Goal: Task Accomplishment & Management: Manage account settings

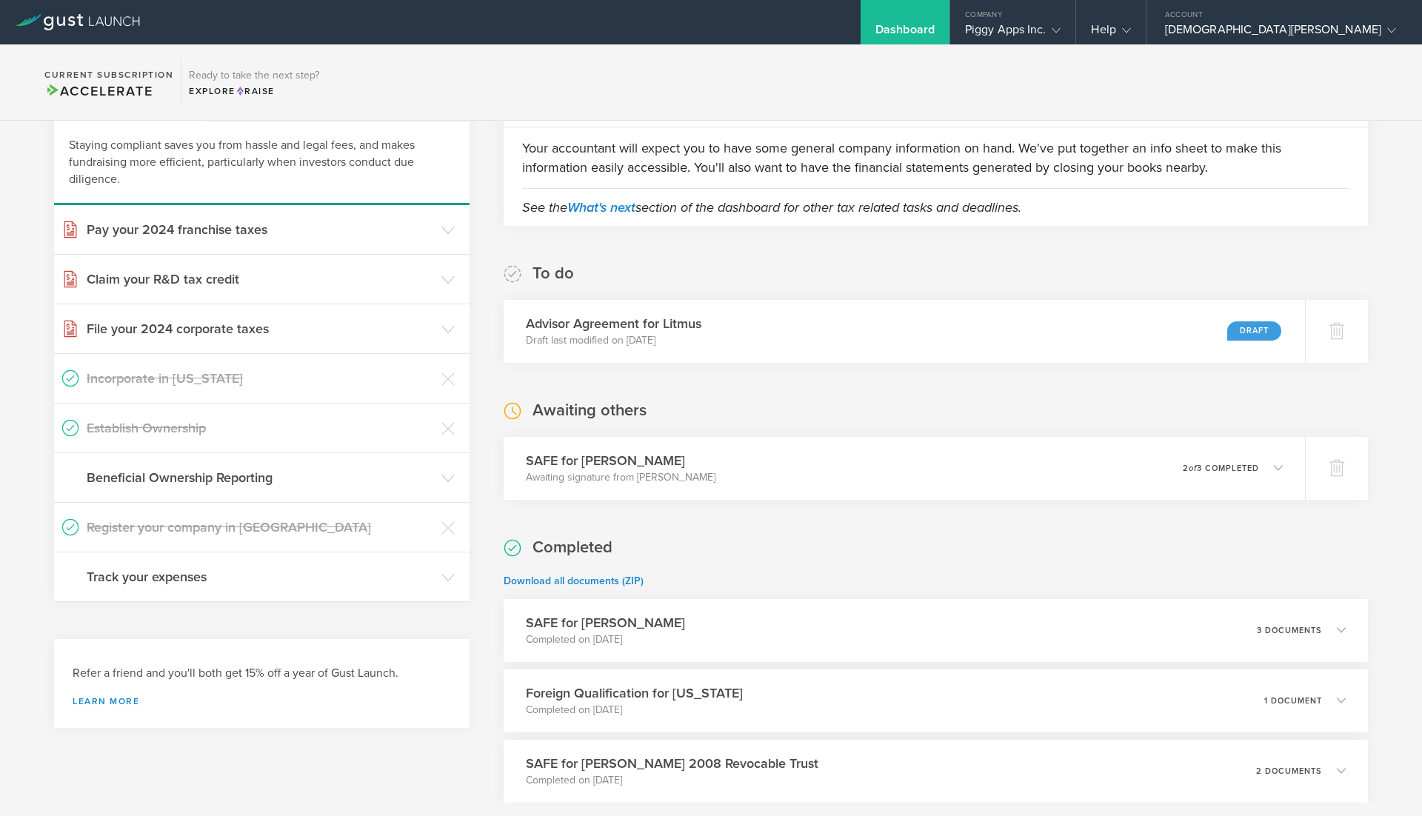
scroll to position [101, 0]
click at [1337, 462] on icon at bounding box center [1345, 467] width 16 height 14
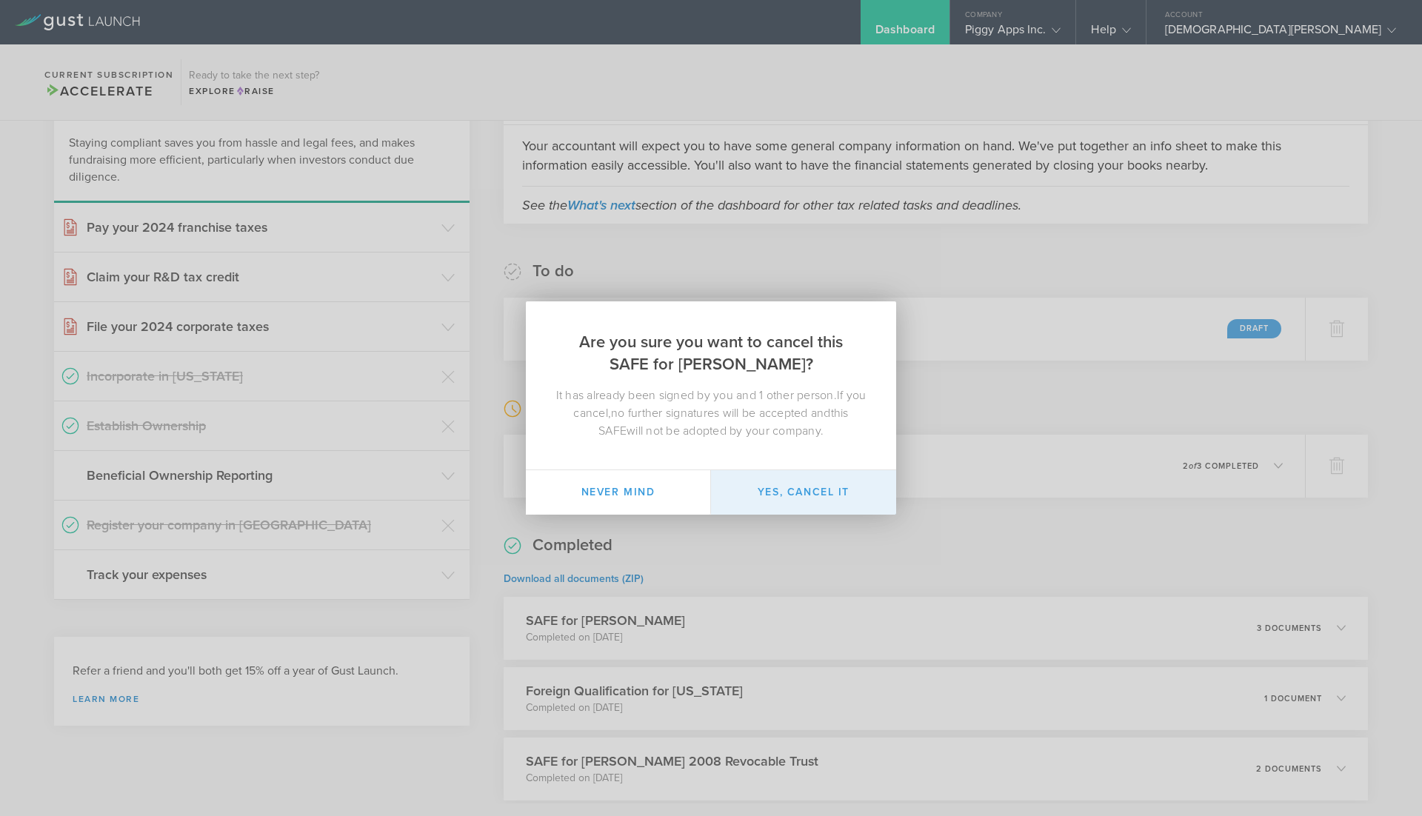
click at [767, 499] on button "Yes, cancel it" at bounding box center [803, 492] width 185 height 44
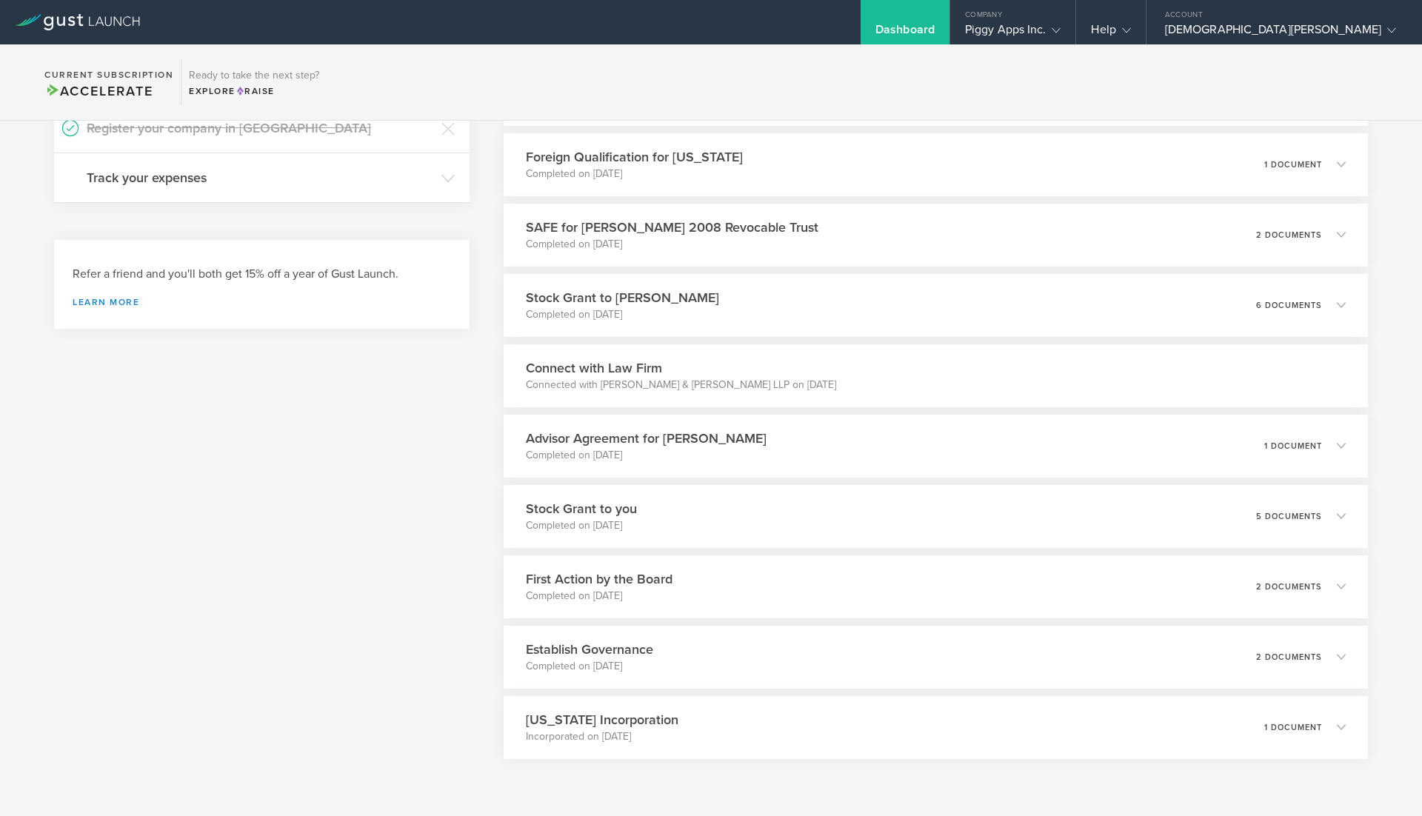
scroll to position [0, 0]
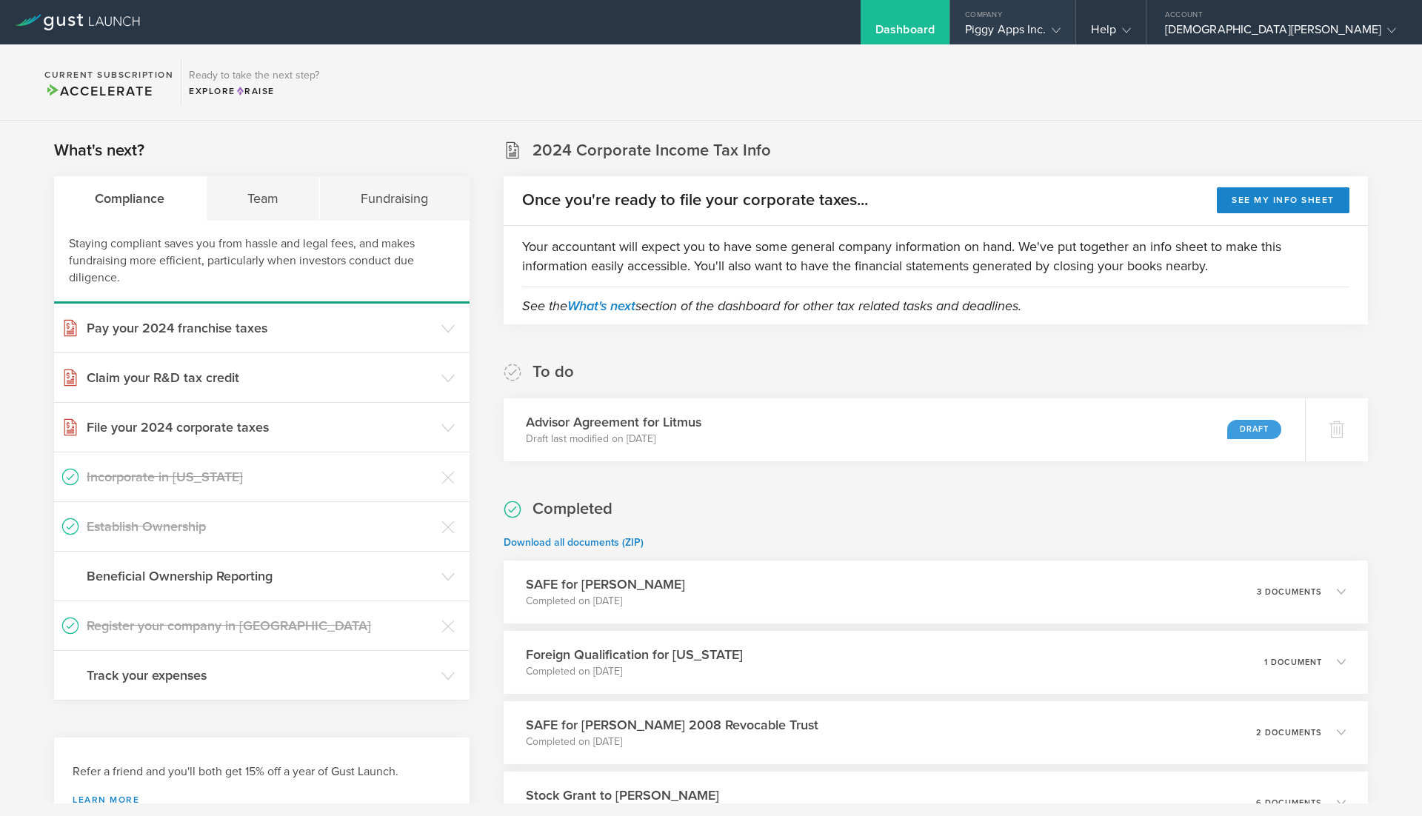
click at [1076, 18] on div "Company" at bounding box center [1014, 11] width 126 height 22
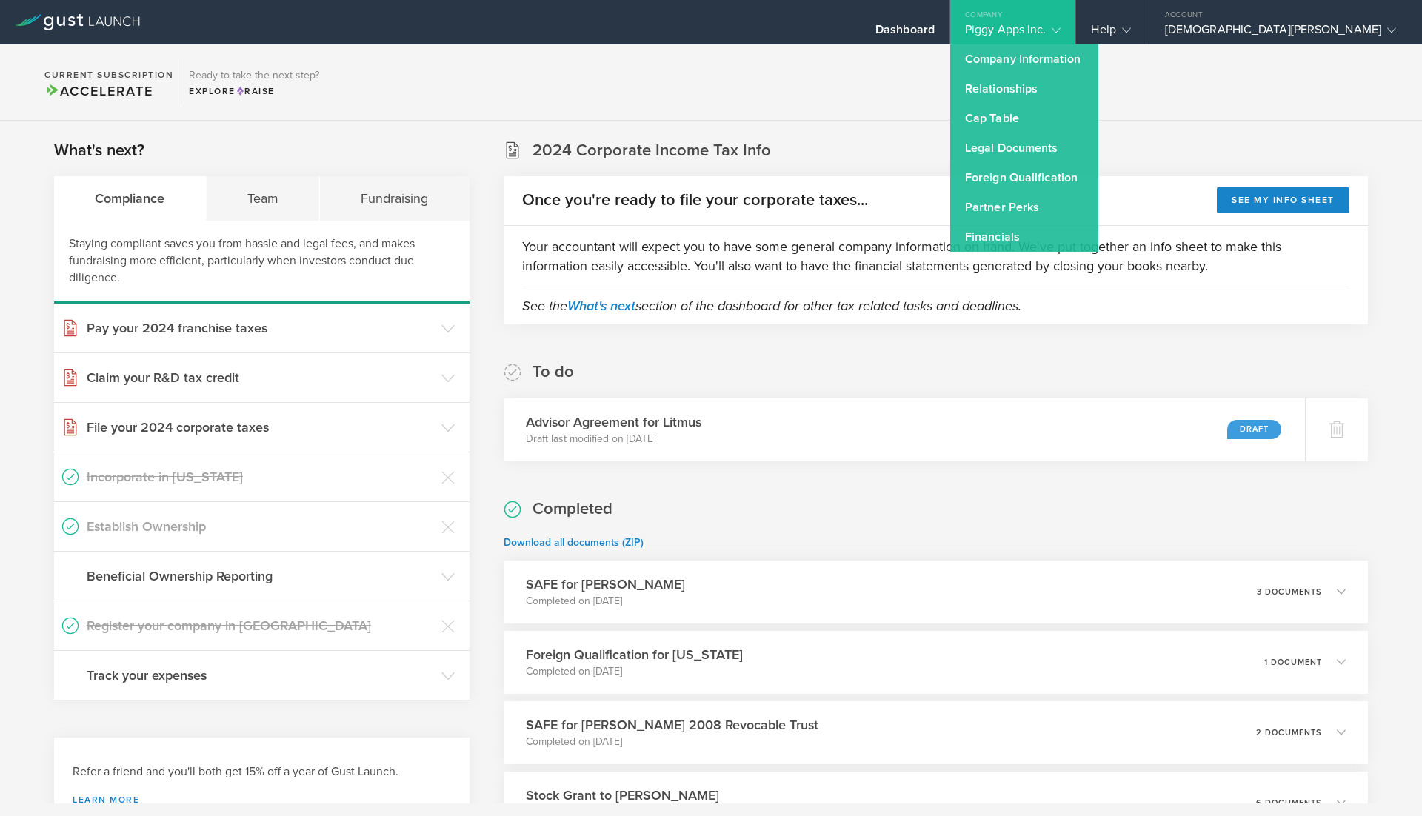
click at [989, 110] on section "Current Subscription Accelerate Ready to take the next step? Explore Raise" at bounding box center [711, 82] width 1422 height 76
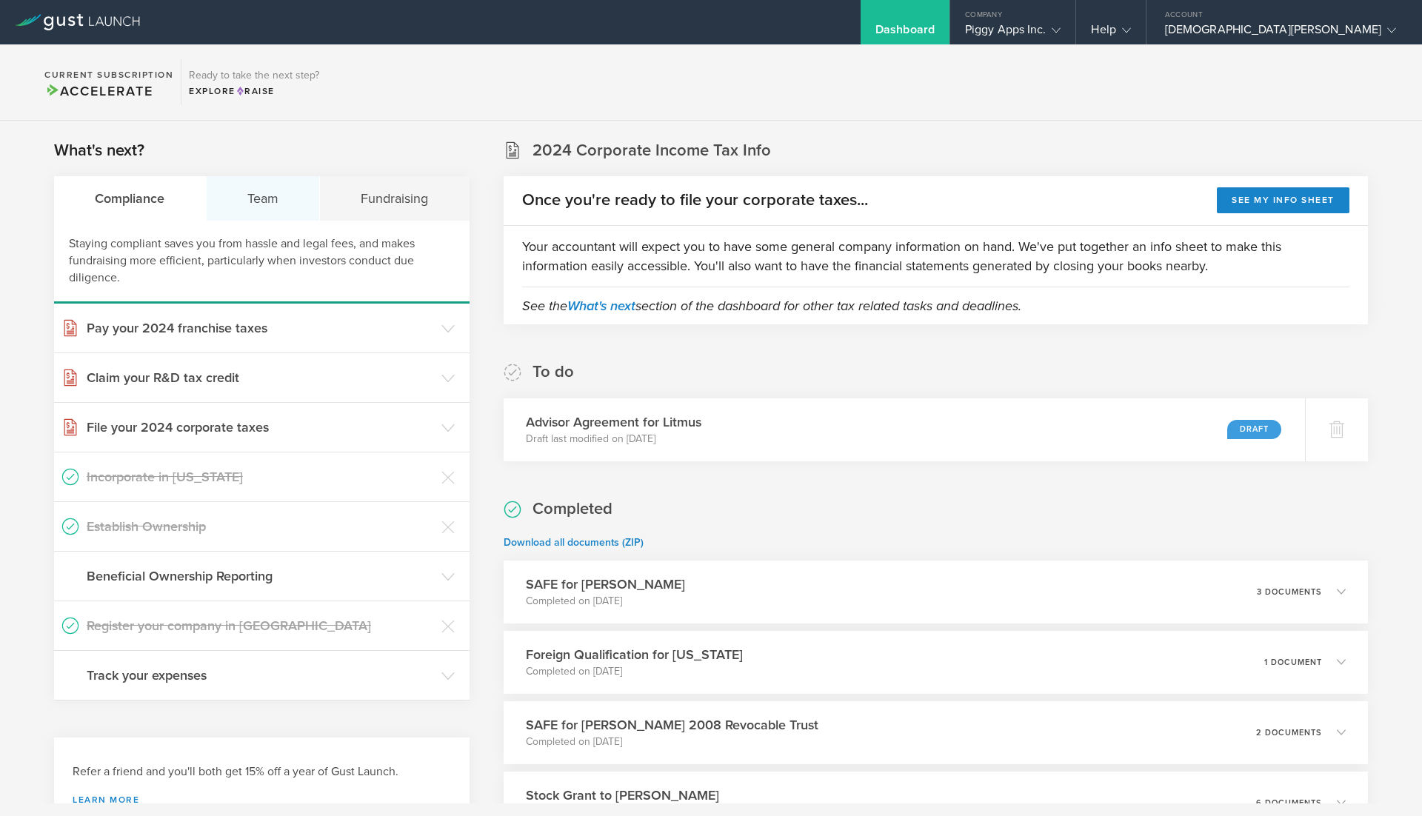
click at [282, 201] on div "Team" at bounding box center [264, 198] width 114 height 44
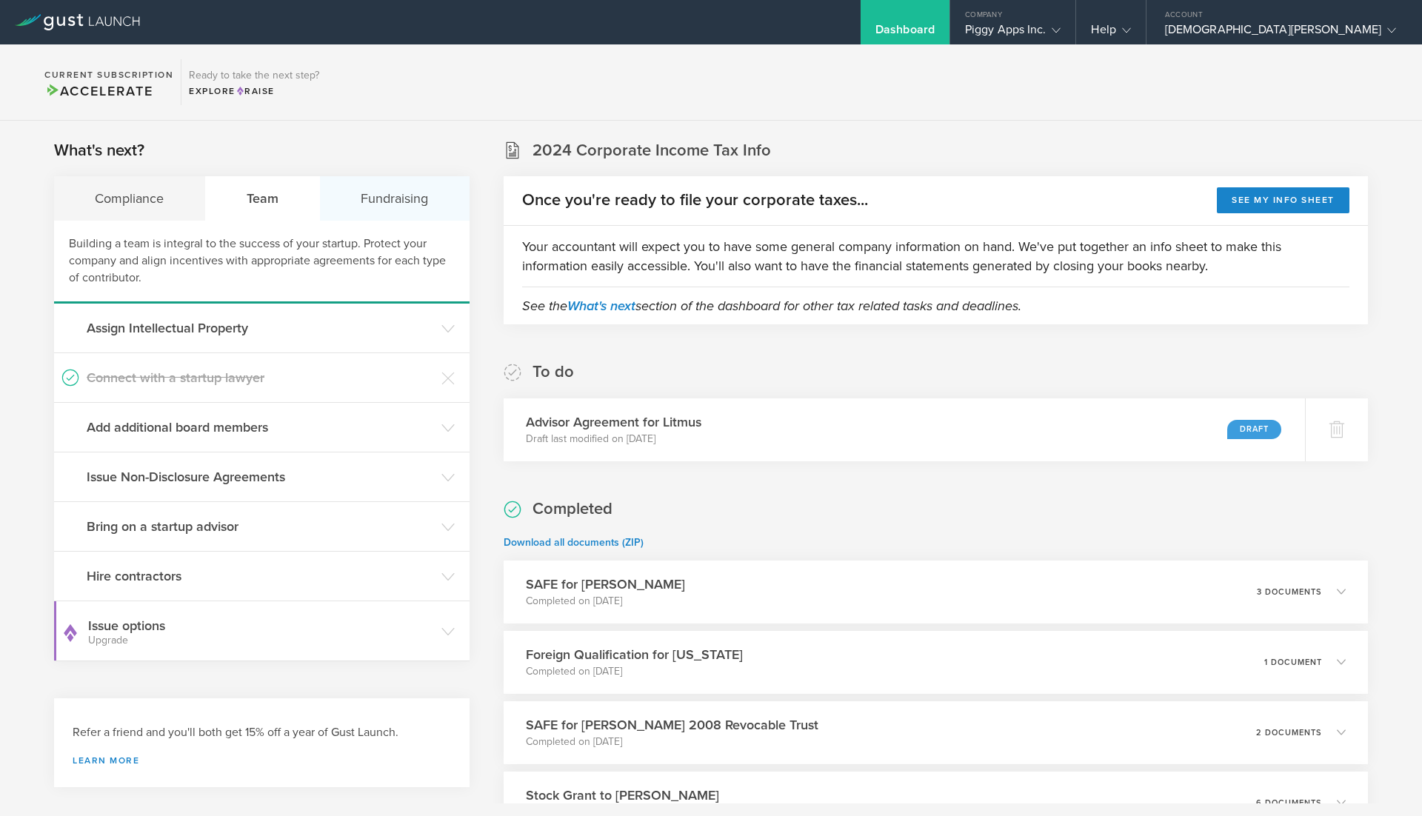
click at [410, 202] on div "Fundraising" at bounding box center [395, 198] width 150 height 44
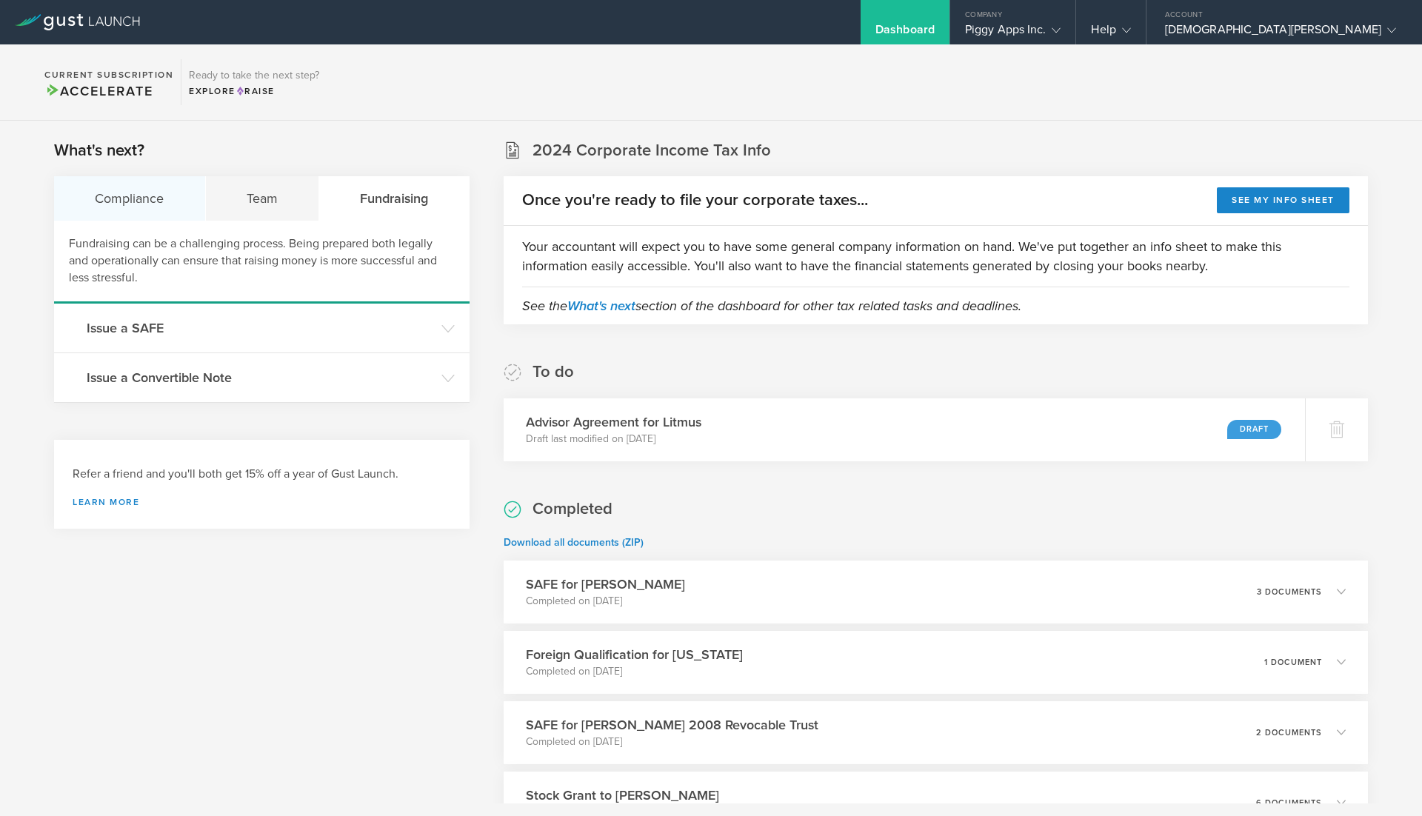
click at [124, 194] on div "Compliance" at bounding box center [130, 198] width 152 height 44
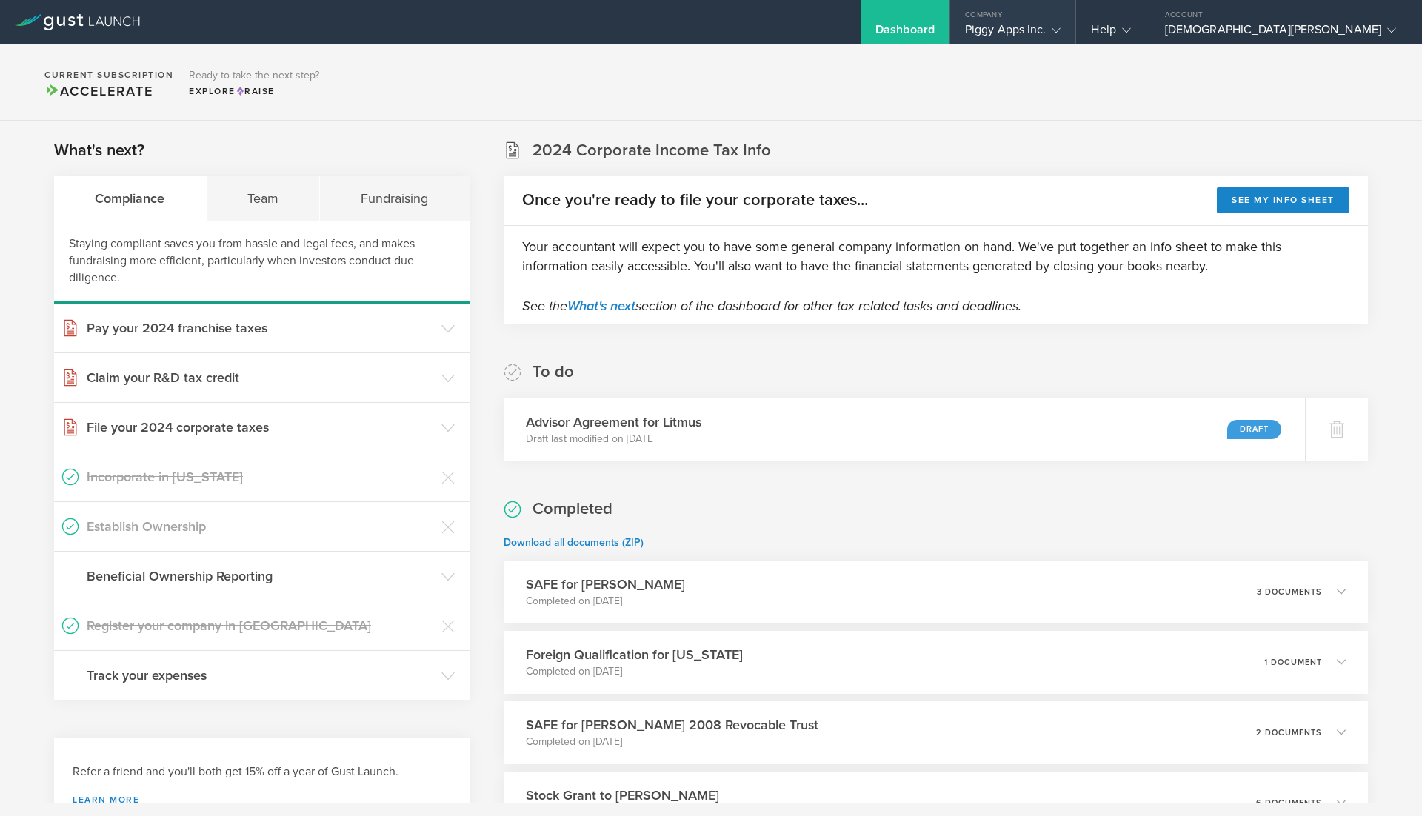
click at [1062, 33] on div "Piggy Apps Inc." at bounding box center [1013, 33] width 96 height 22
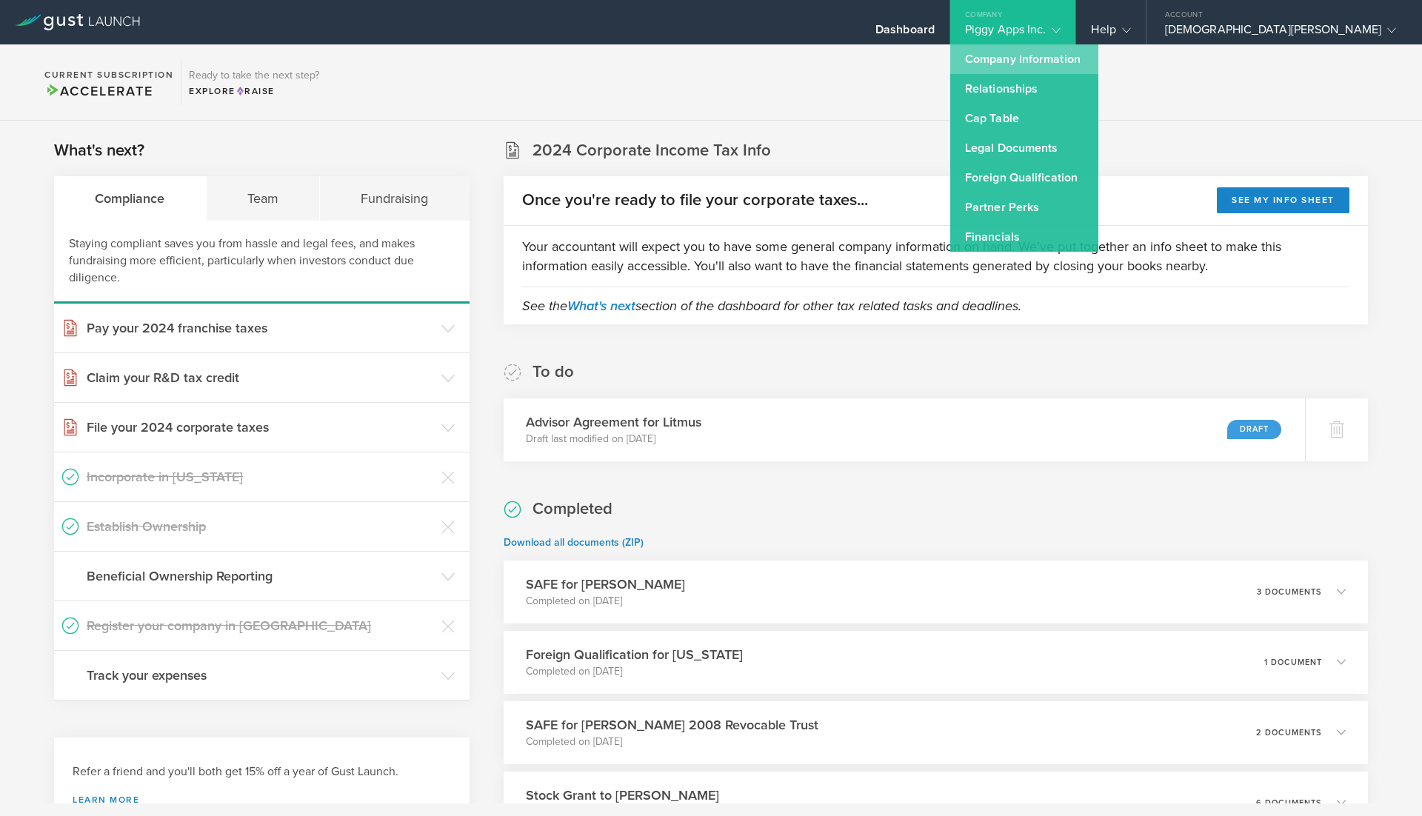
click at [1099, 64] on link "Company Information" at bounding box center [1025, 59] width 148 height 30
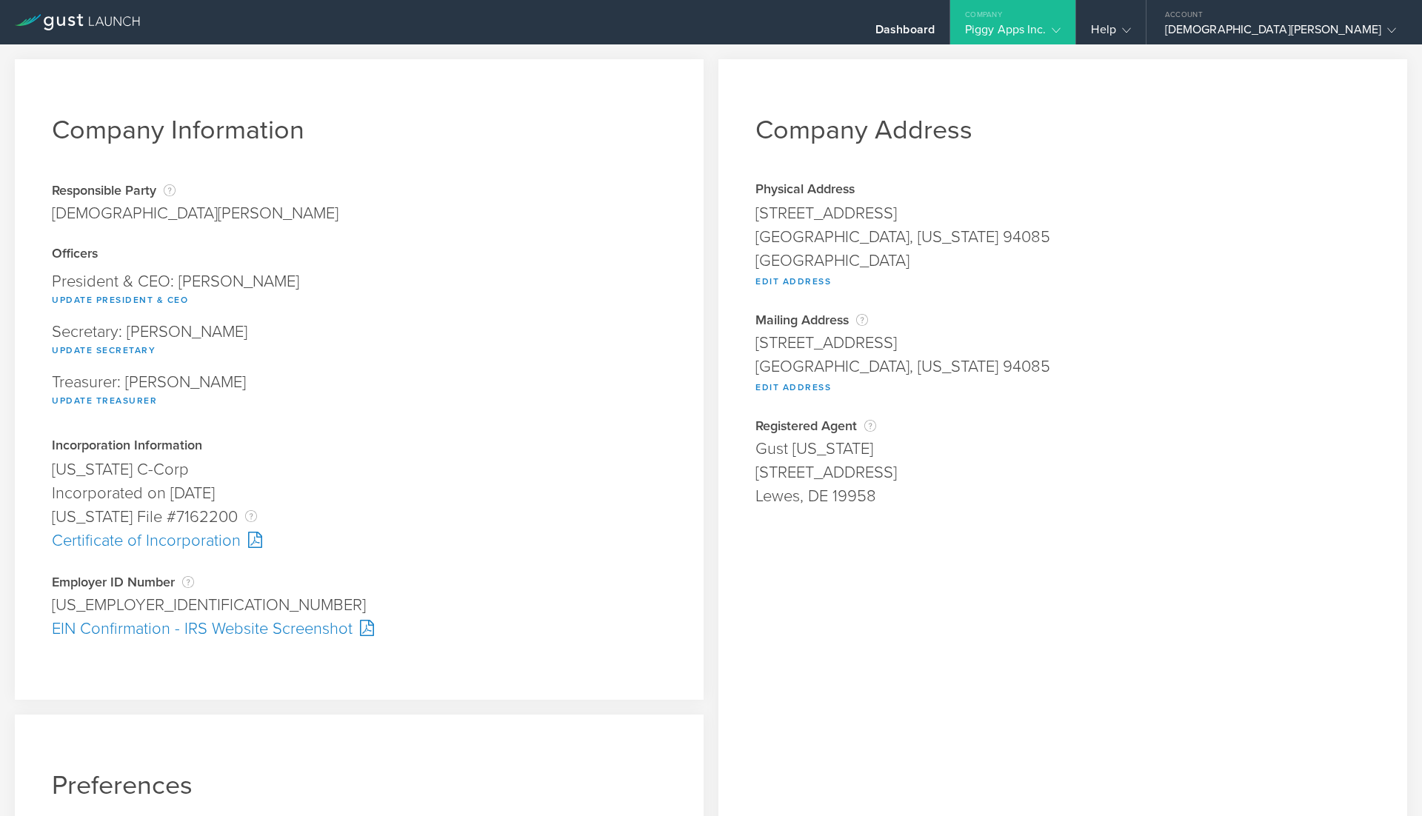
click at [599, 487] on div "Incorporated on November 30, 2022" at bounding box center [359, 494] width 615 height 24
click at [1131, 27] on div "Help" at bounding box center [1110, 33] width 39 height 22
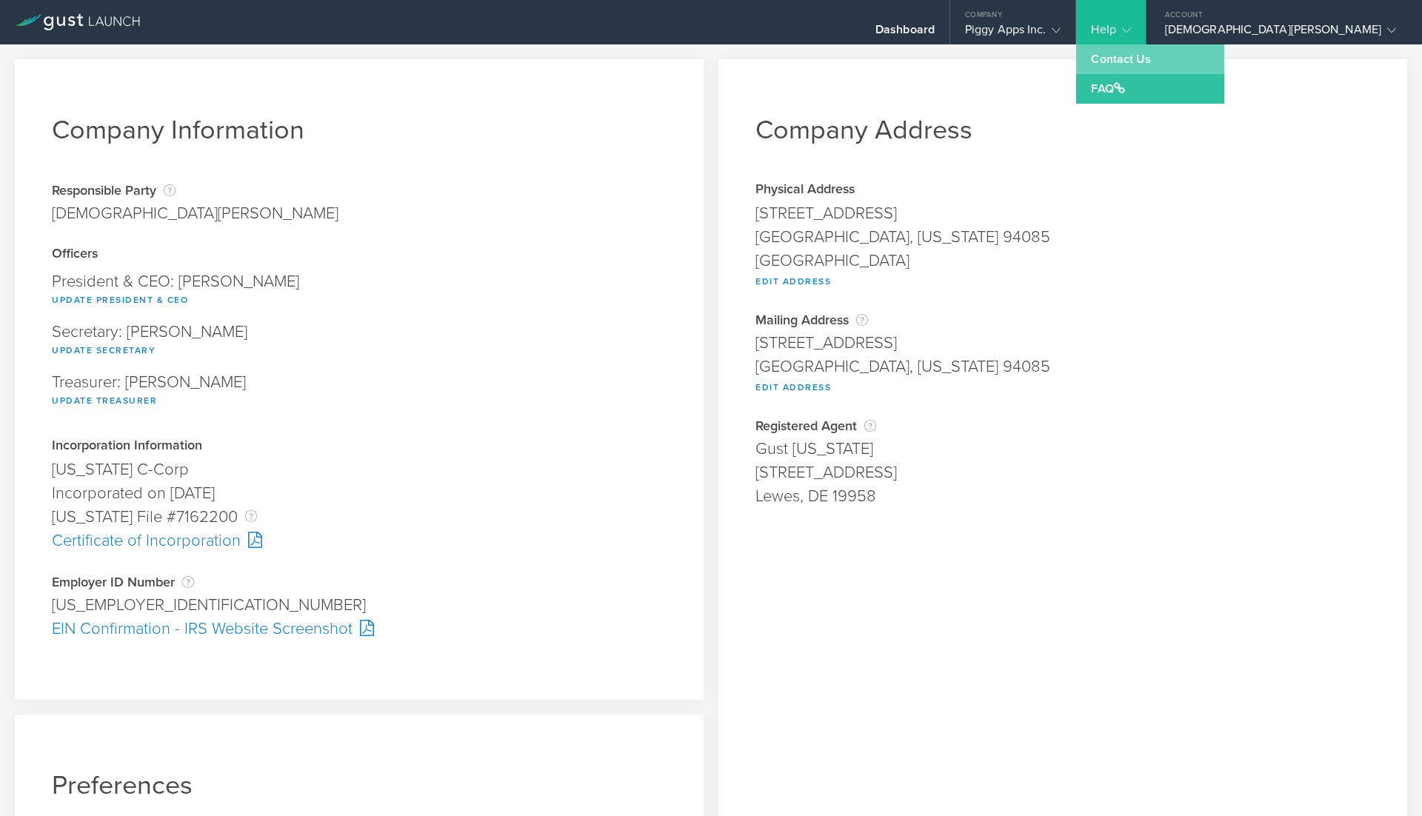
click at [1215, 55] on link "Contact Us" at bounding box center [1150, 59] width 148 height 30
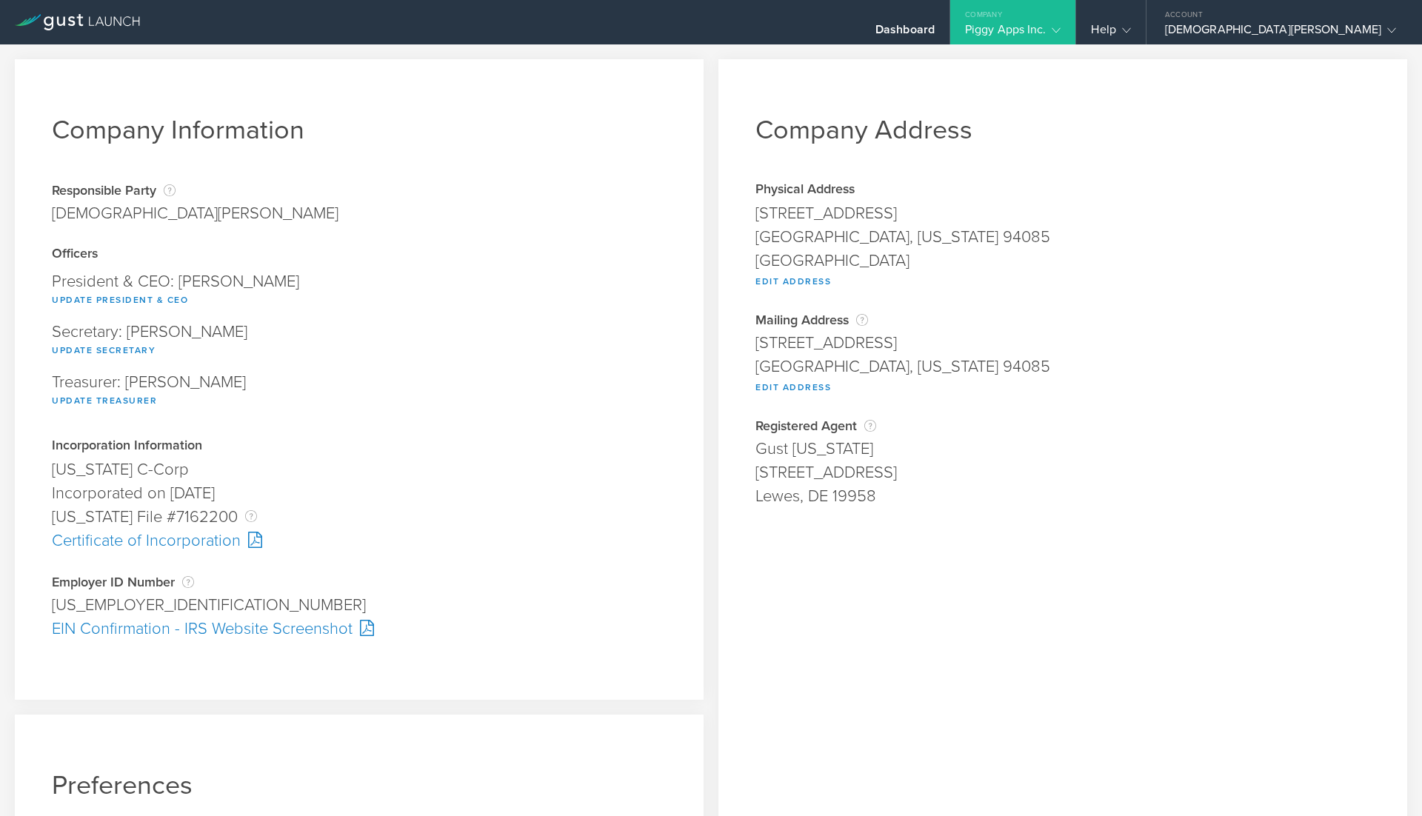
click at [1169, 141] on h1 "Company Address" at bounding box center [1063, 130] width 615 height 32
click at [1131, 33] on div "Help" at bounding box center [1110, 33] width 39 height 22
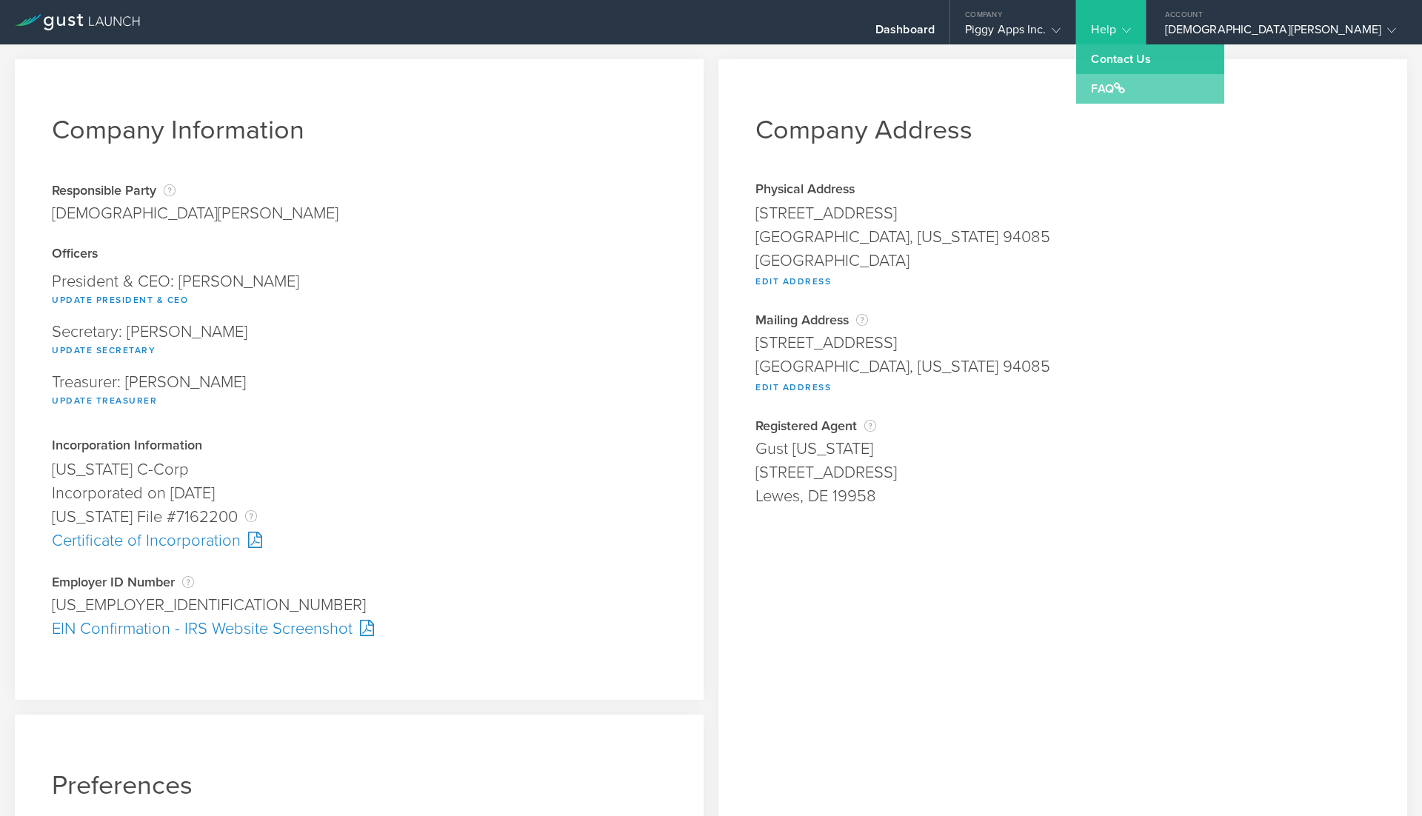
click at [1194, 89] on link "FAQ" at bounding box center [1150, 89] width 148 height 30
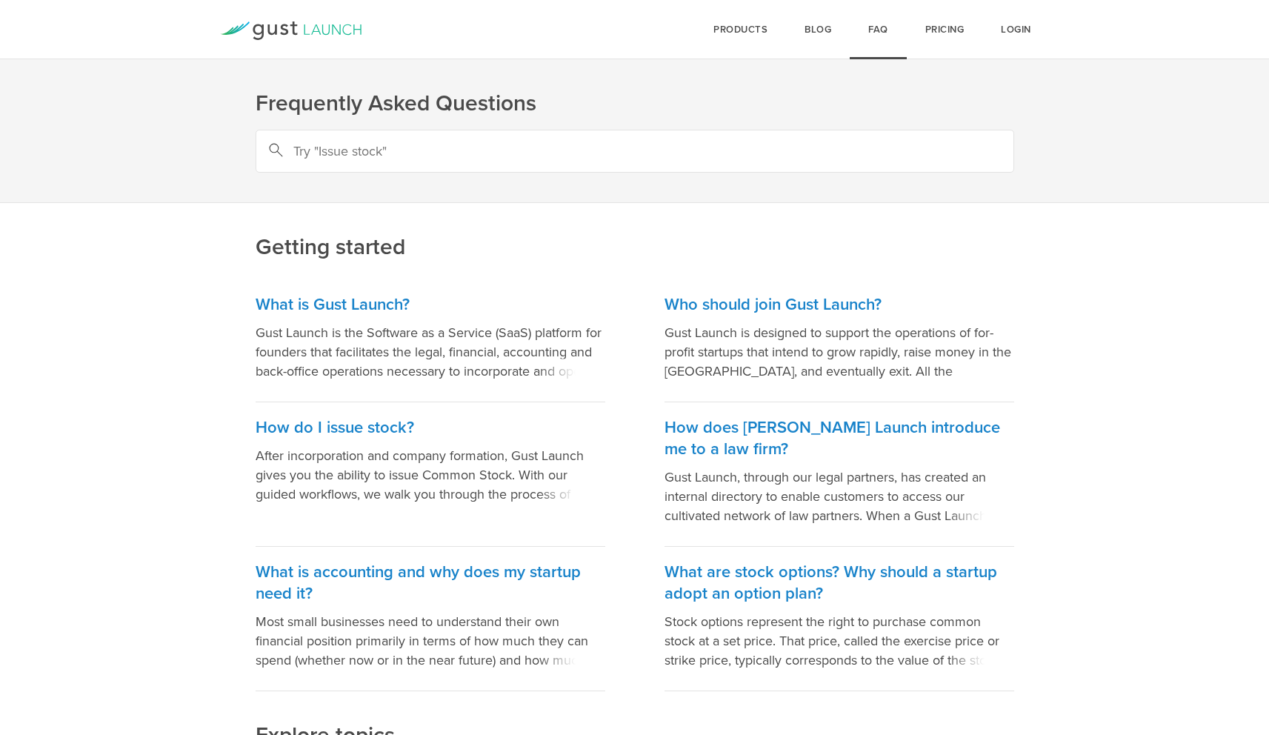
click at [420, 145] on input "text" at bounding box center [635, 151] width 759 height 43
type input "disolve"
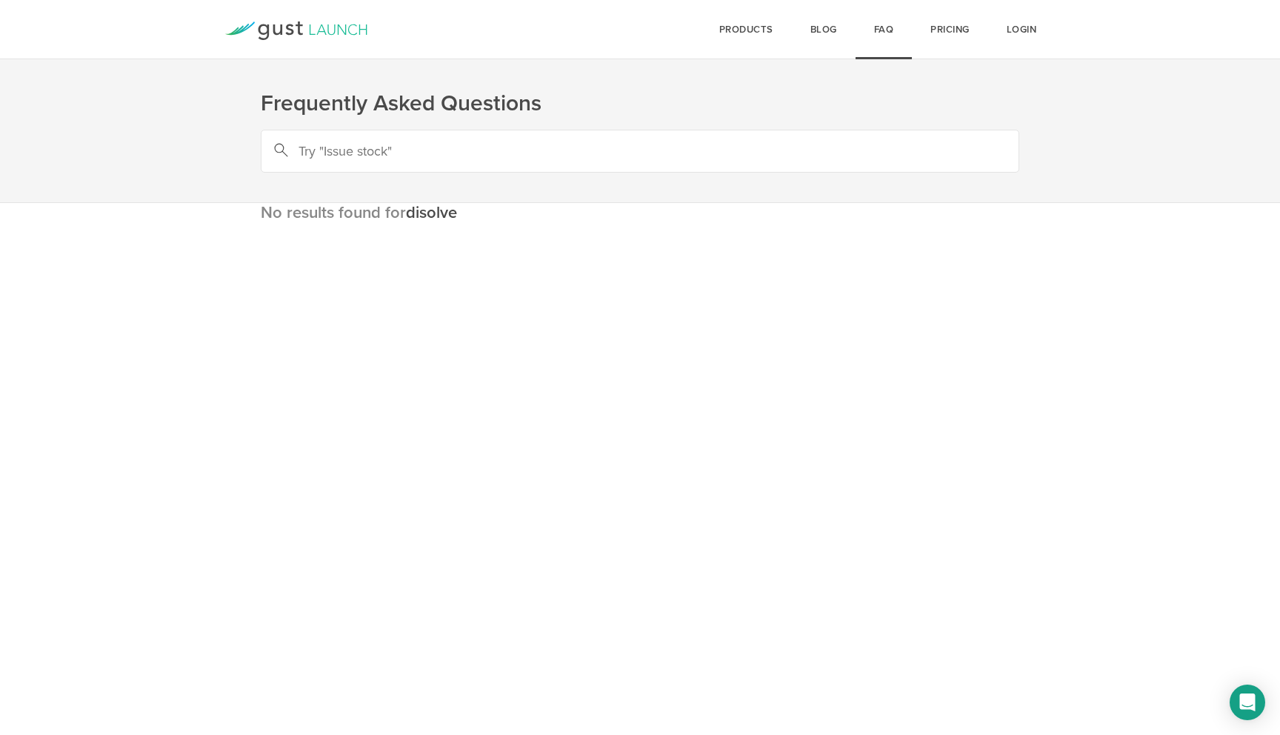
click at [351, 155] on input "text" at bounding box center [640, 151] width 759 height 43
type input "dissolve"
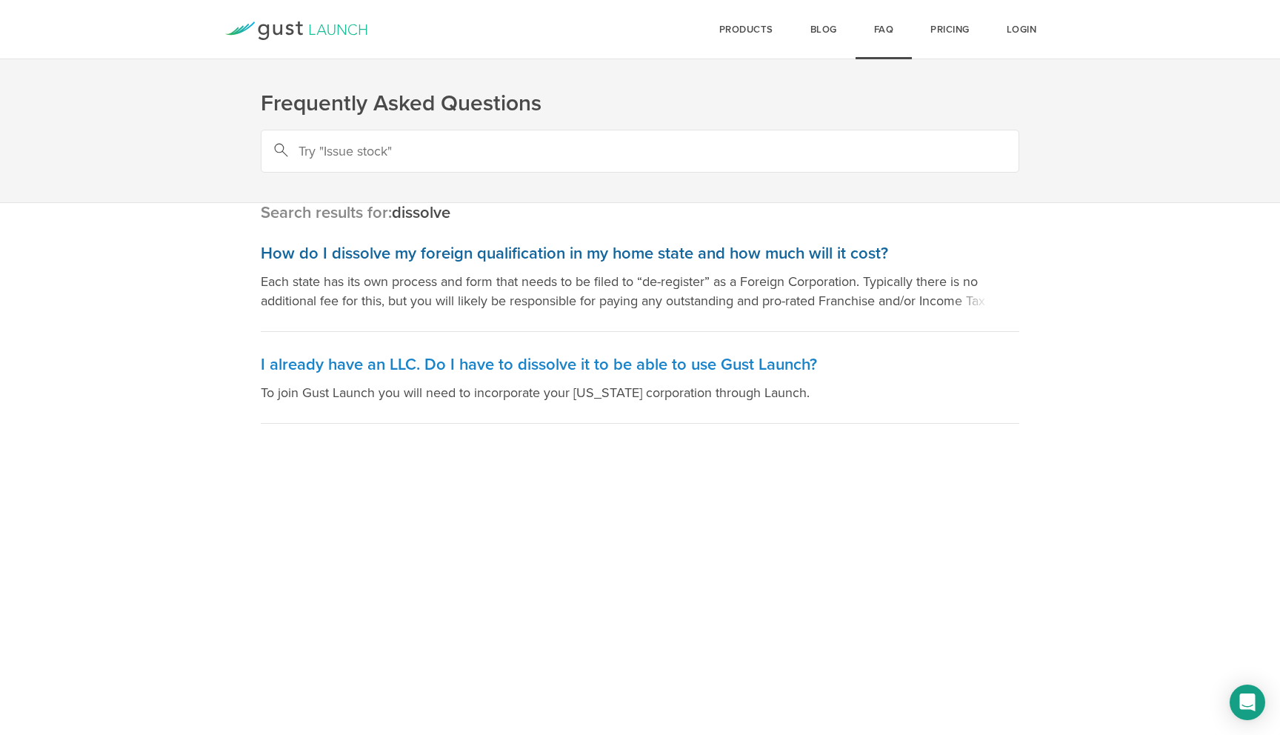
click at [413, 250] on h3 "How do I dissolve my foreign qualification in my home state and how much will i…" at bounding box center [640, 253] width 759 height 21
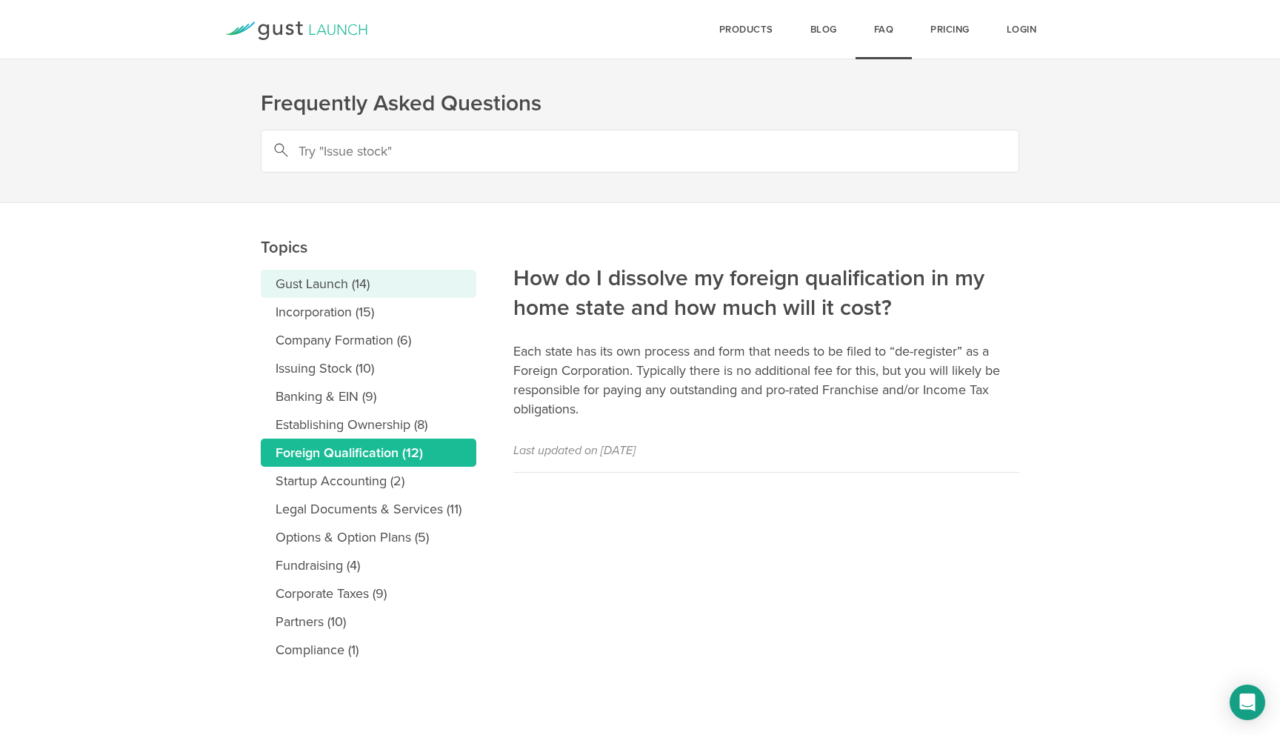
click at [354, 290] on link "Gust Launch (14)" at bounding box center [369, 284] width 216 height 28
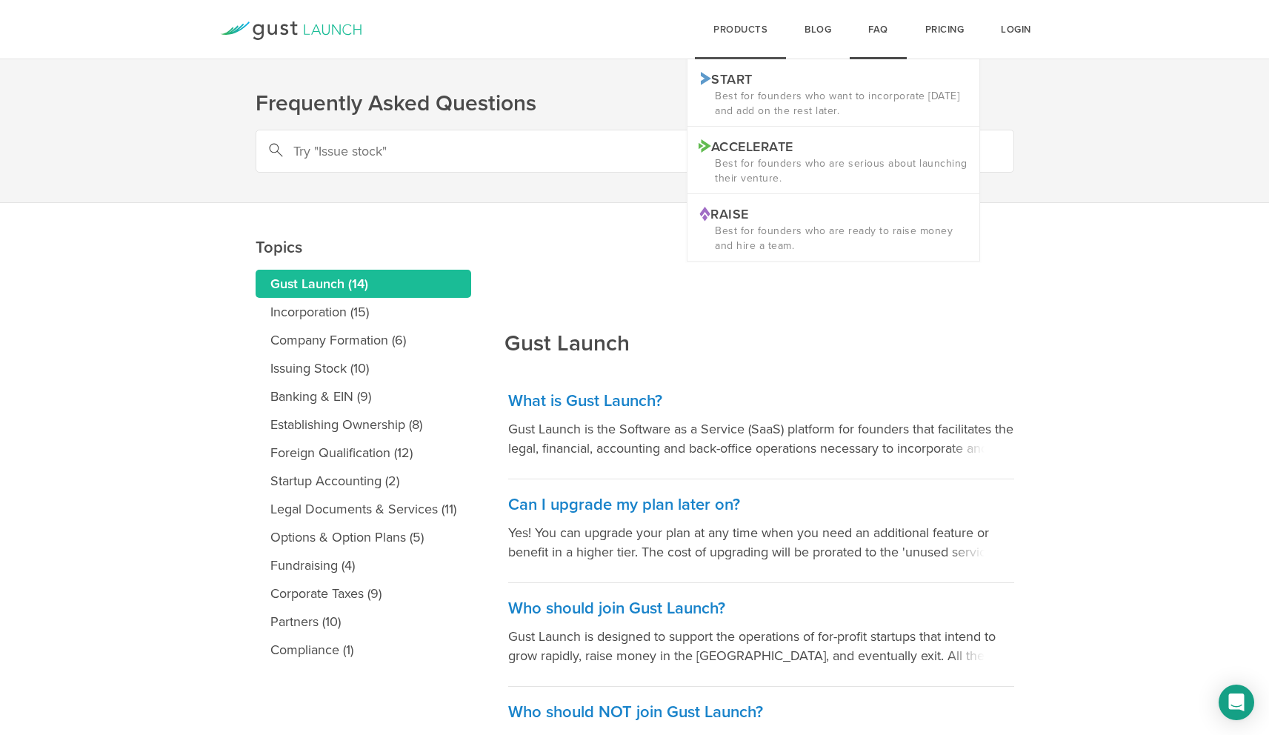
click at [723, 30] on div "products Start Logo START Best for founders who want to incorporate [DATE] and …" at bounding box center [740, 29] width 91 height 59
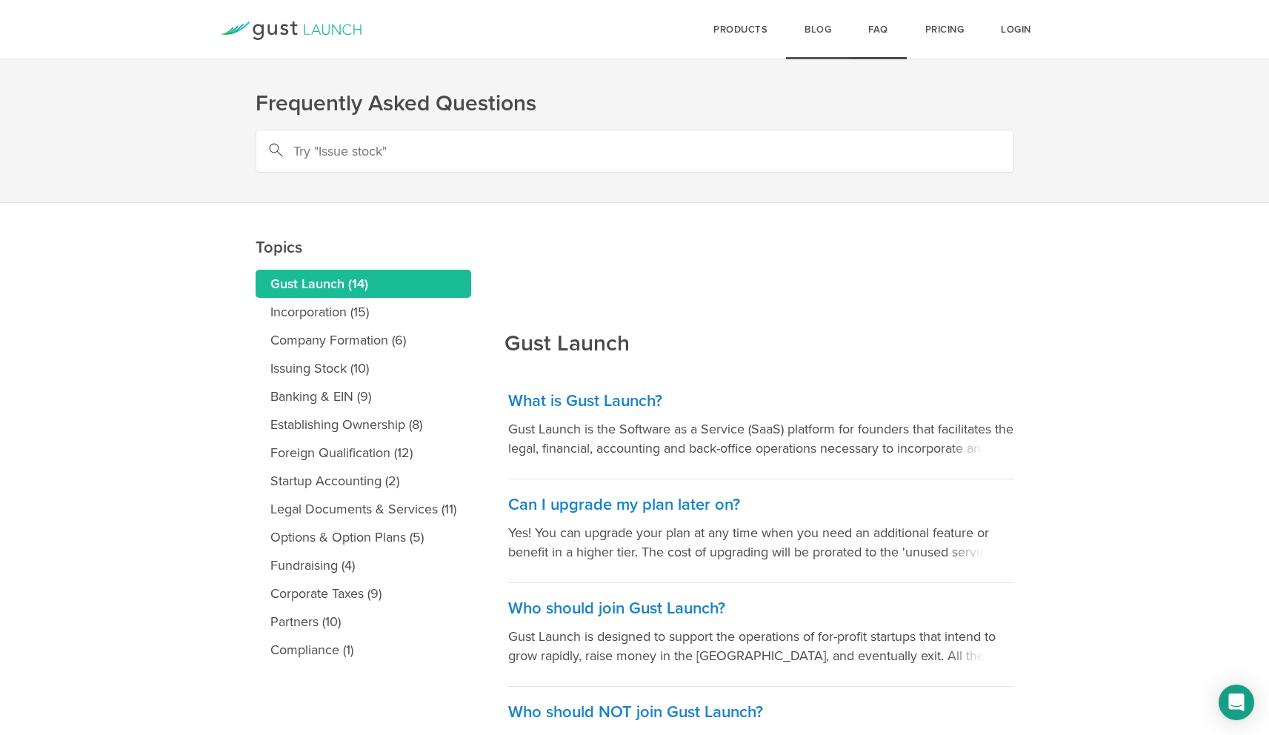
click at [807, 33] on link "Blog" at bounding box center [818, 29] width 64 height 59
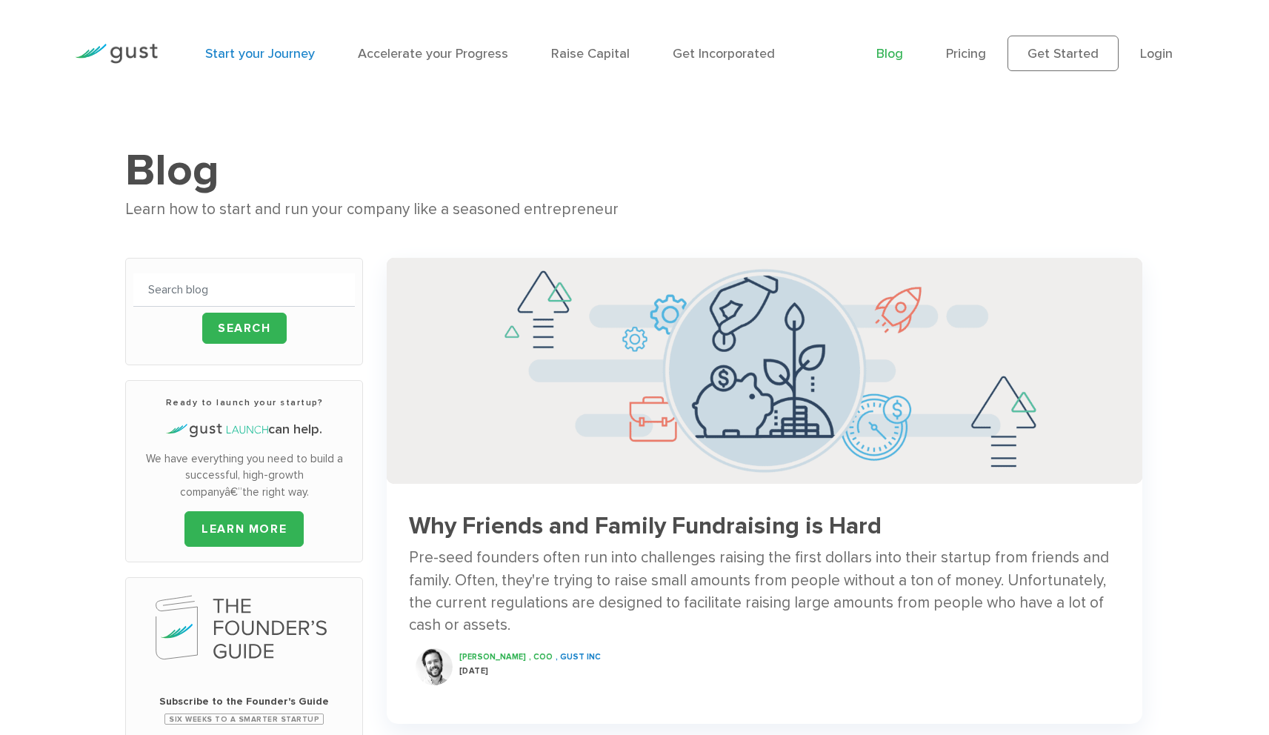
click at [287, 54] on link "Start your Journey" at bounding box center [260, 54] width 110 height 16
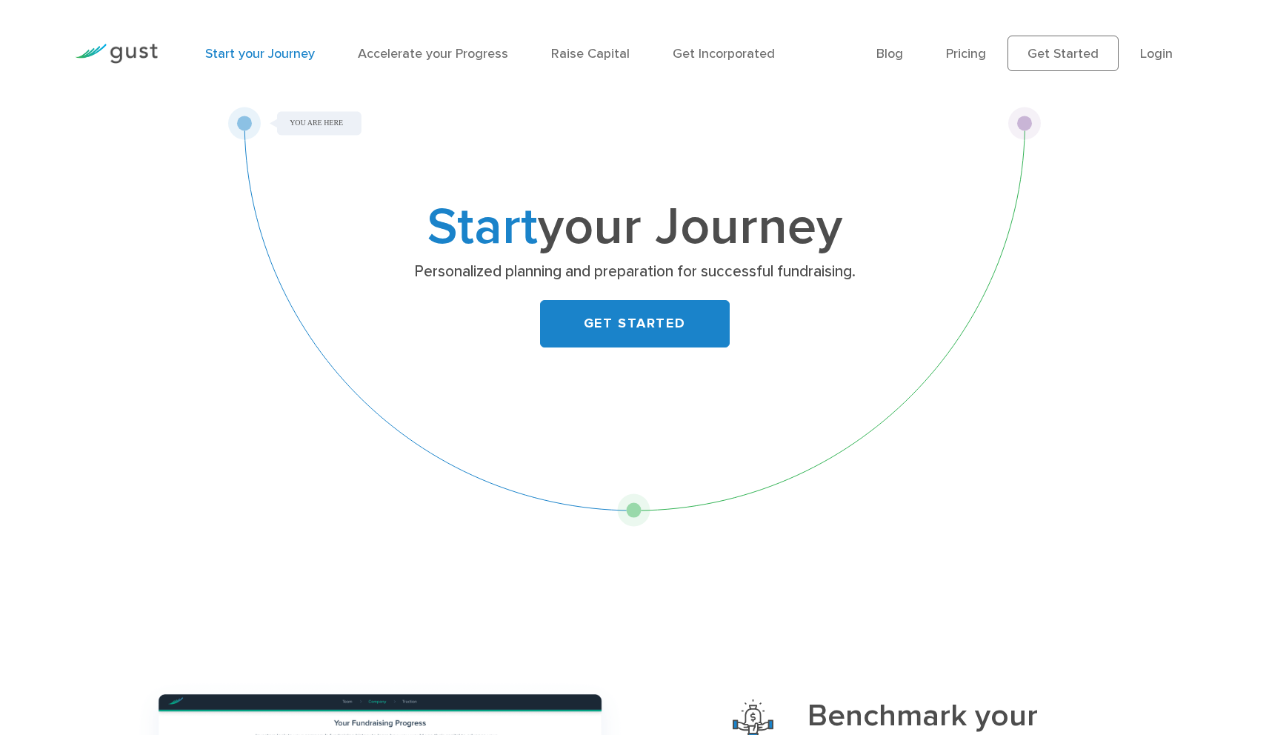
click at [859, 50] on div "Start your Journey Accelerate your Progress Raise Capital Get Incorporated" at bounding box center [530, 53] width 672 height 64
click at [879, 52] on div "Blog FAQ Pricing Get Started Login Login" at bounding box center [1035, 53] width 340 height 80
click at [888, 53] on link "Blog" at bounding box center [889, 54] width 27 height 16
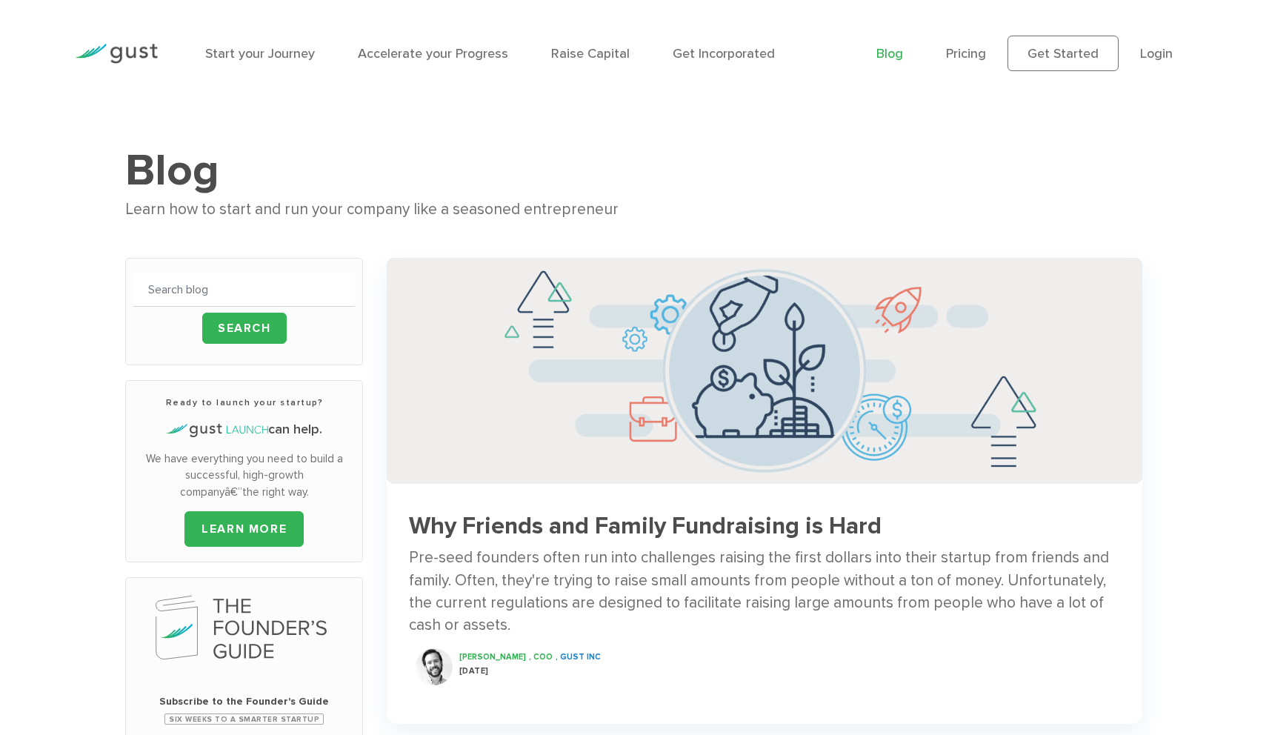
click at [975, 53] on link "Pricing" at bounding box center [966, 54] width 40 height 16
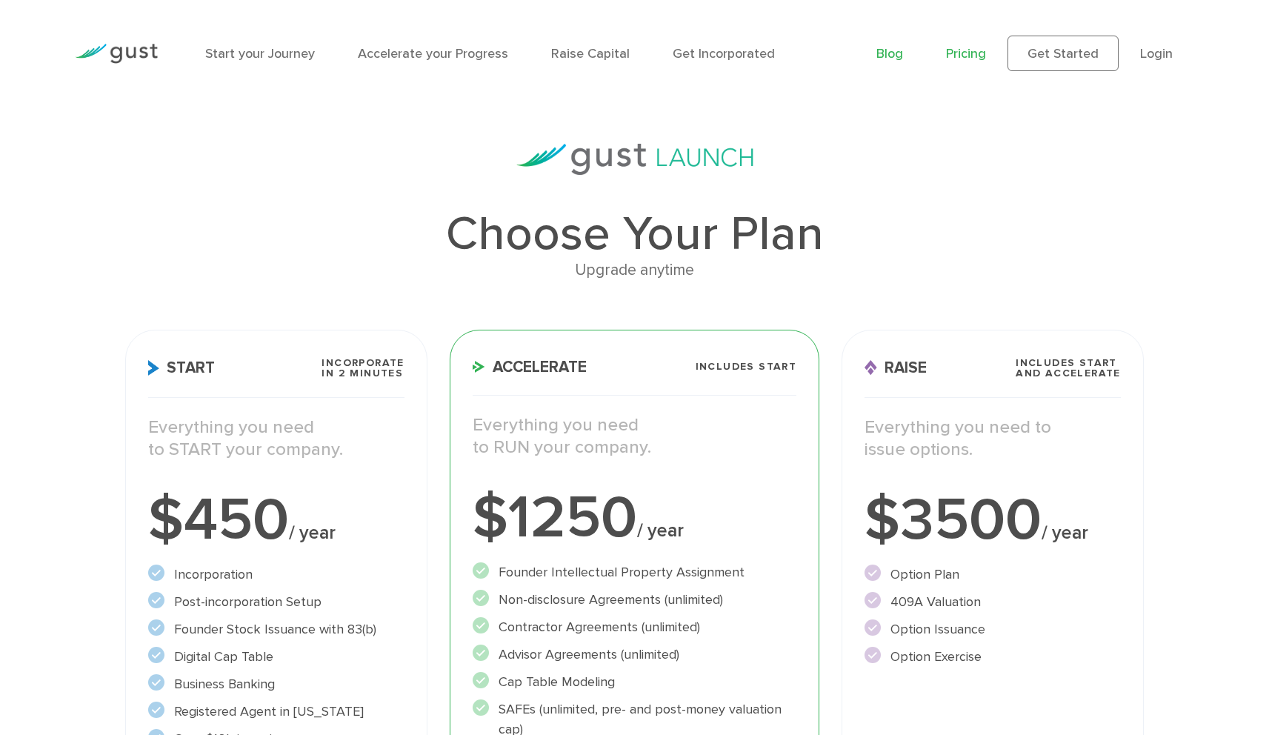
click at [893, 59] on link "Blog" at bounding box center [889, 54] width 27 height 16
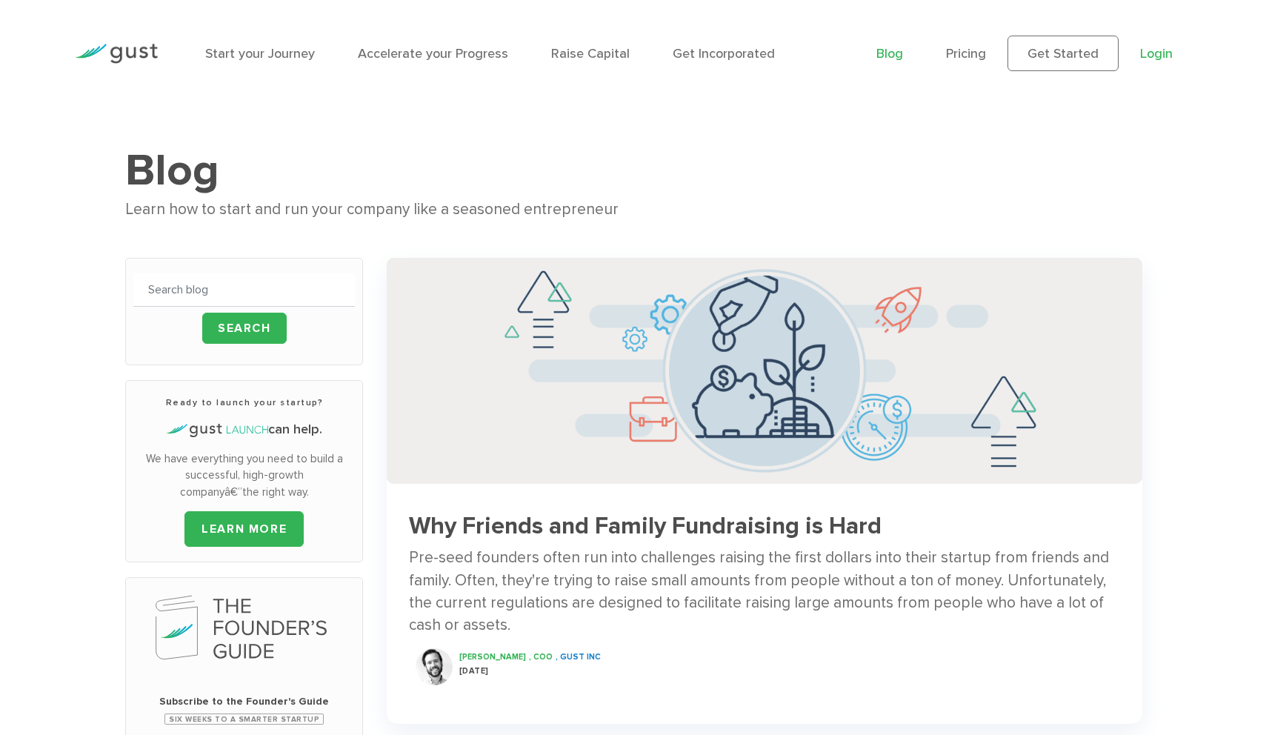
click at [1172, 59] on link "Login" at bounding box center [1156, 54] width 33 height 16
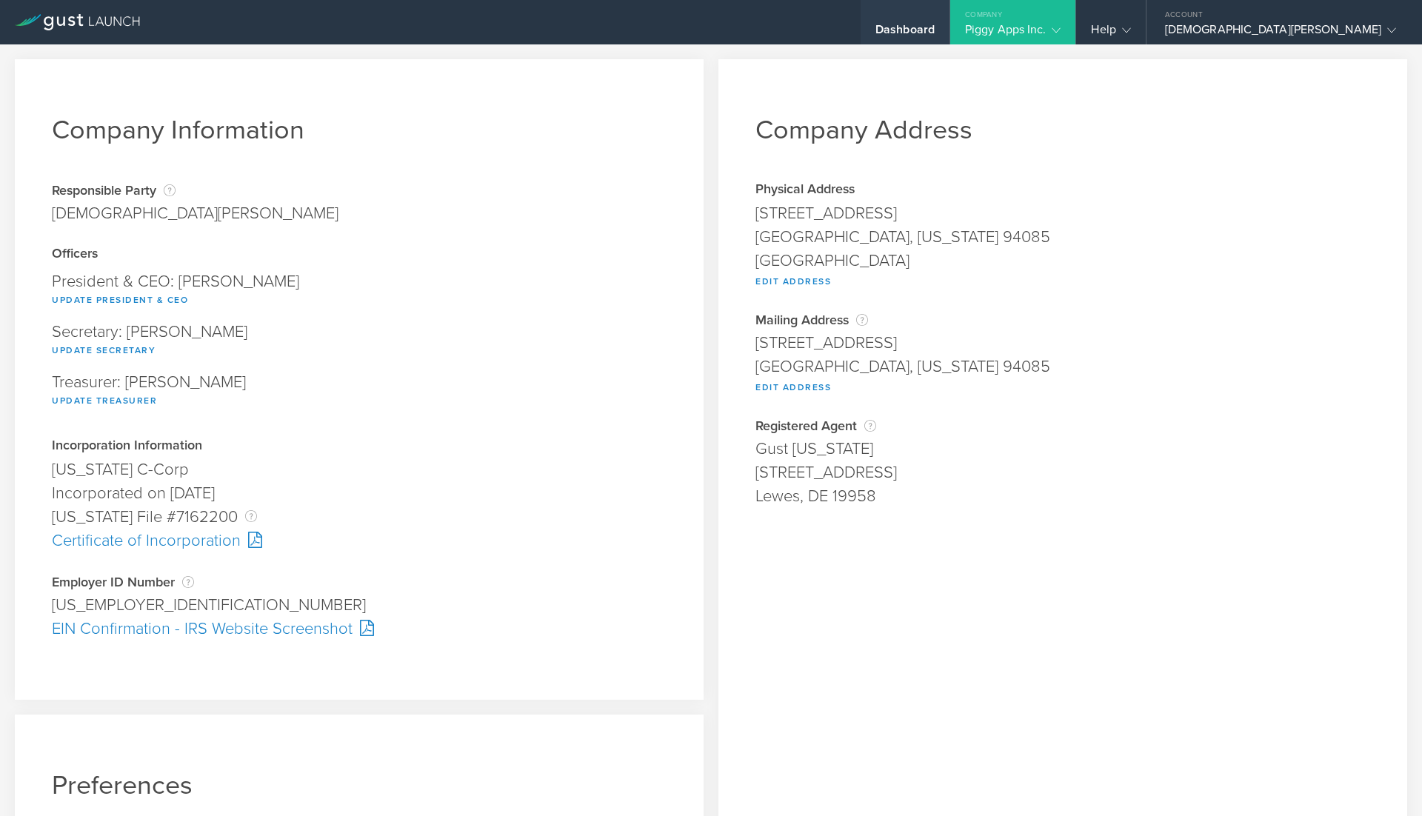
click at [935, 27] on div "Dashboard" at bounding box center [905, 33] width 59 height 22
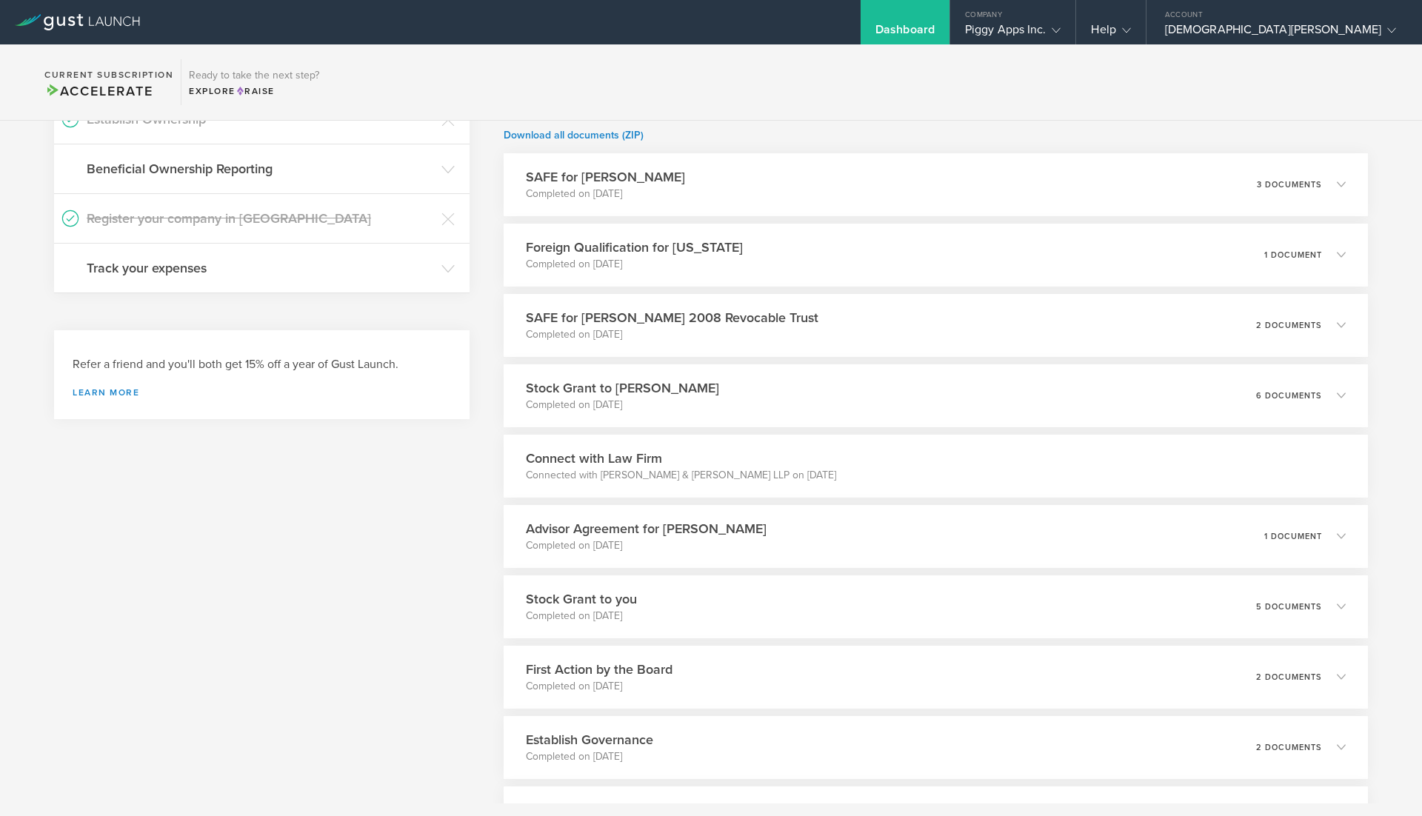
scroll to position [545, 0]
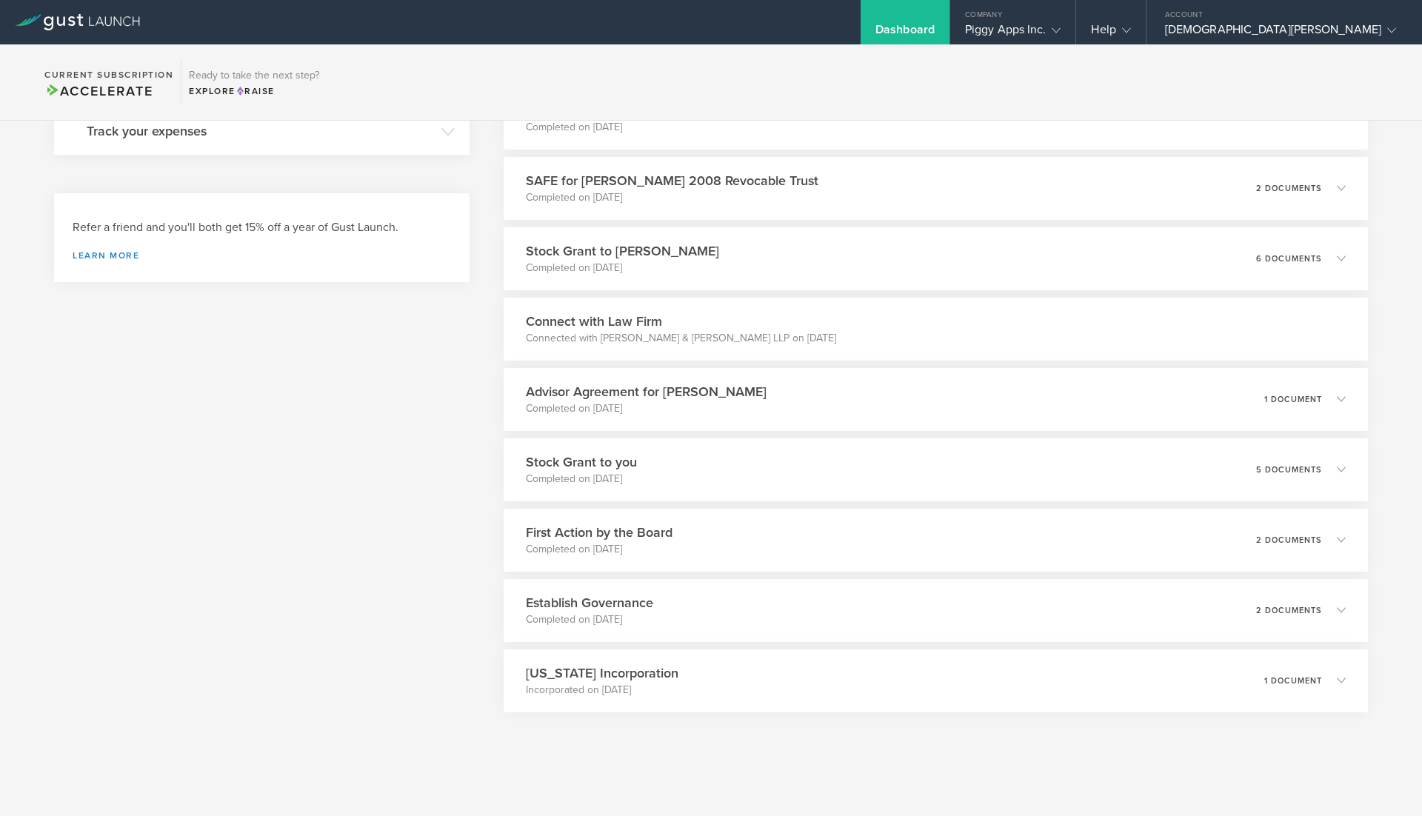
click at [478, 307] on div "What's next? Compliance Team Fundraising Staying compliant saves you from hassl…" at bounding box center [711, 190] width 1422 height 1229
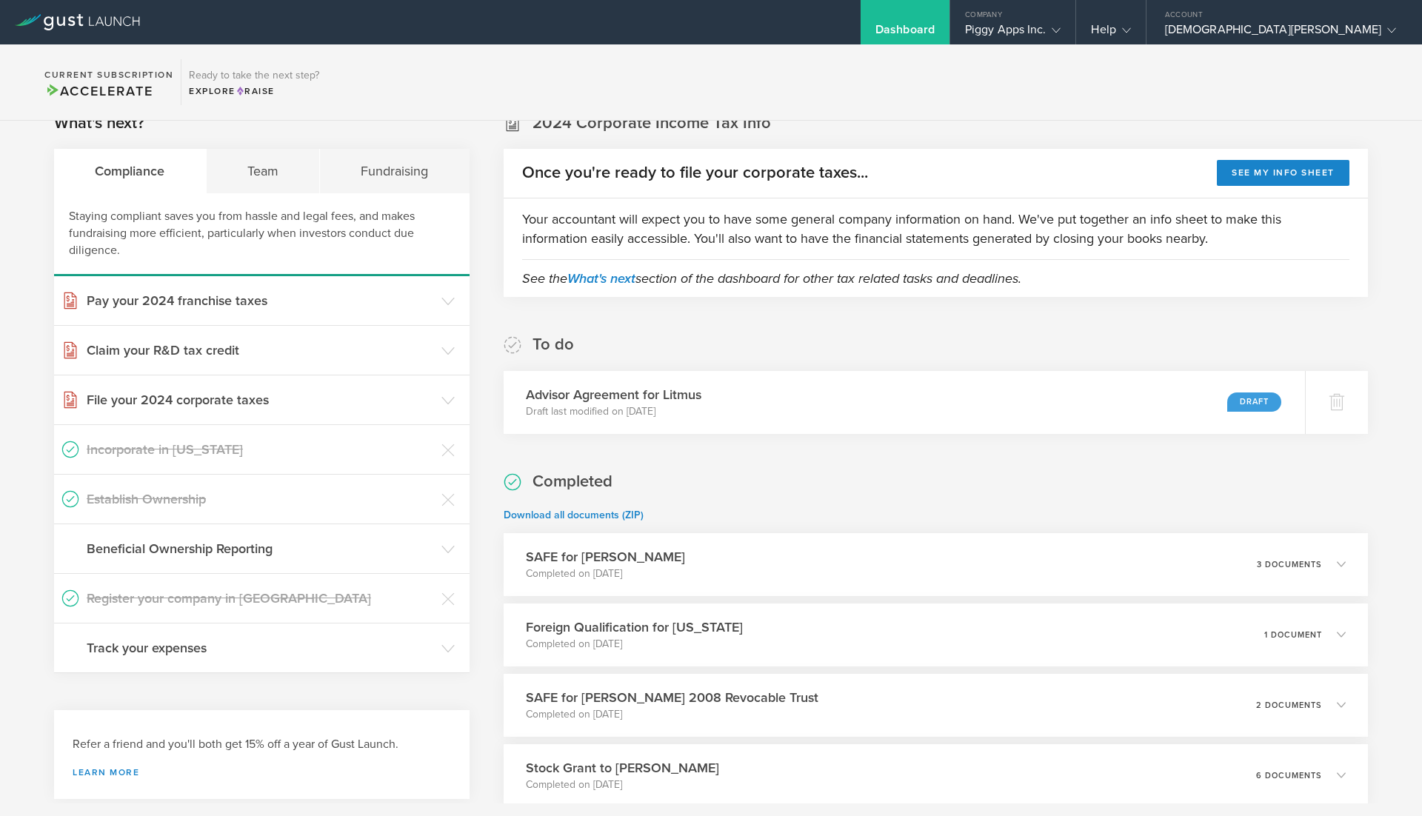
scroll to position [0, 0]
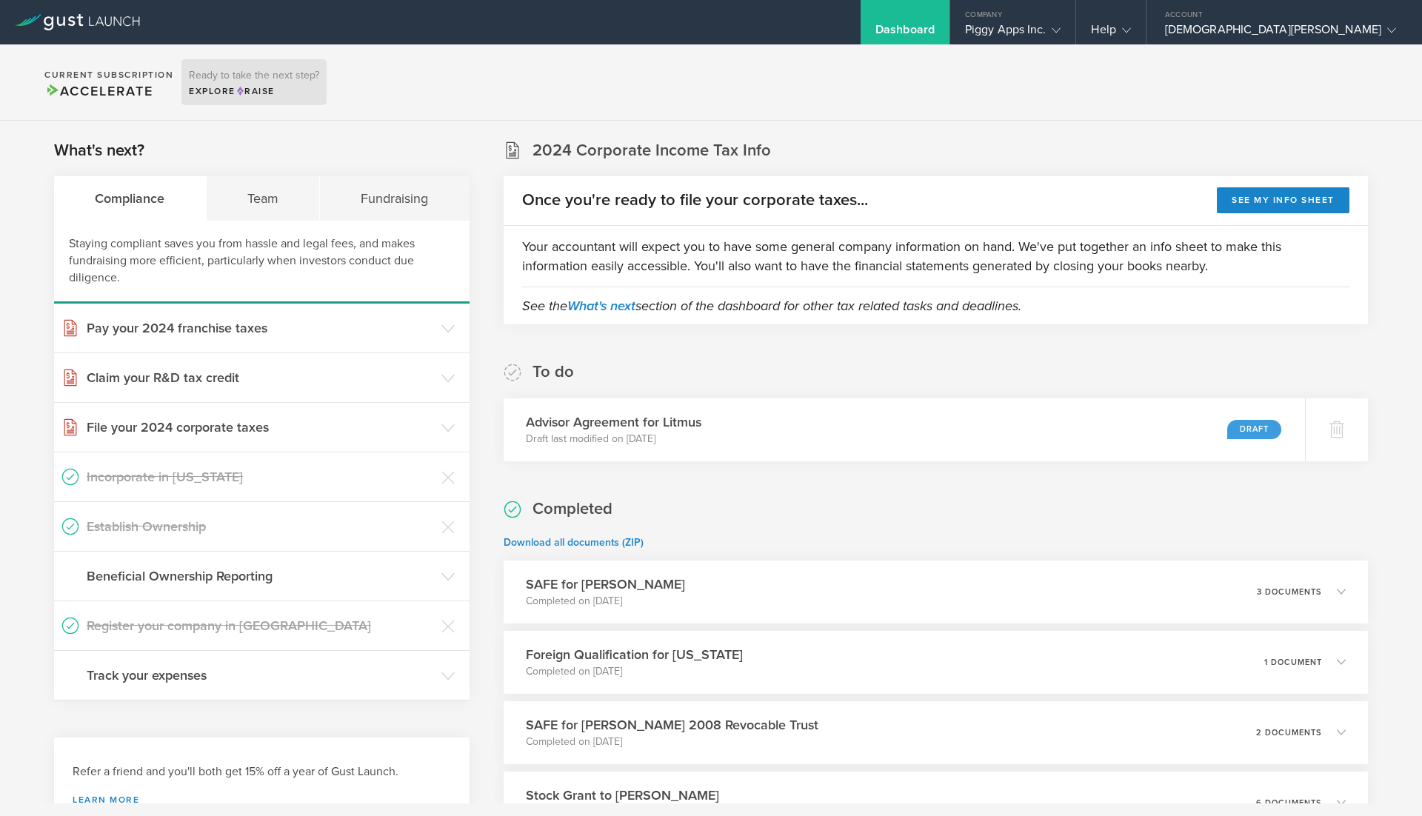
click at [218, 62] on div "Ready to take the next step? Explore Raise" at bounding box center [254, 82] width 145 height 46
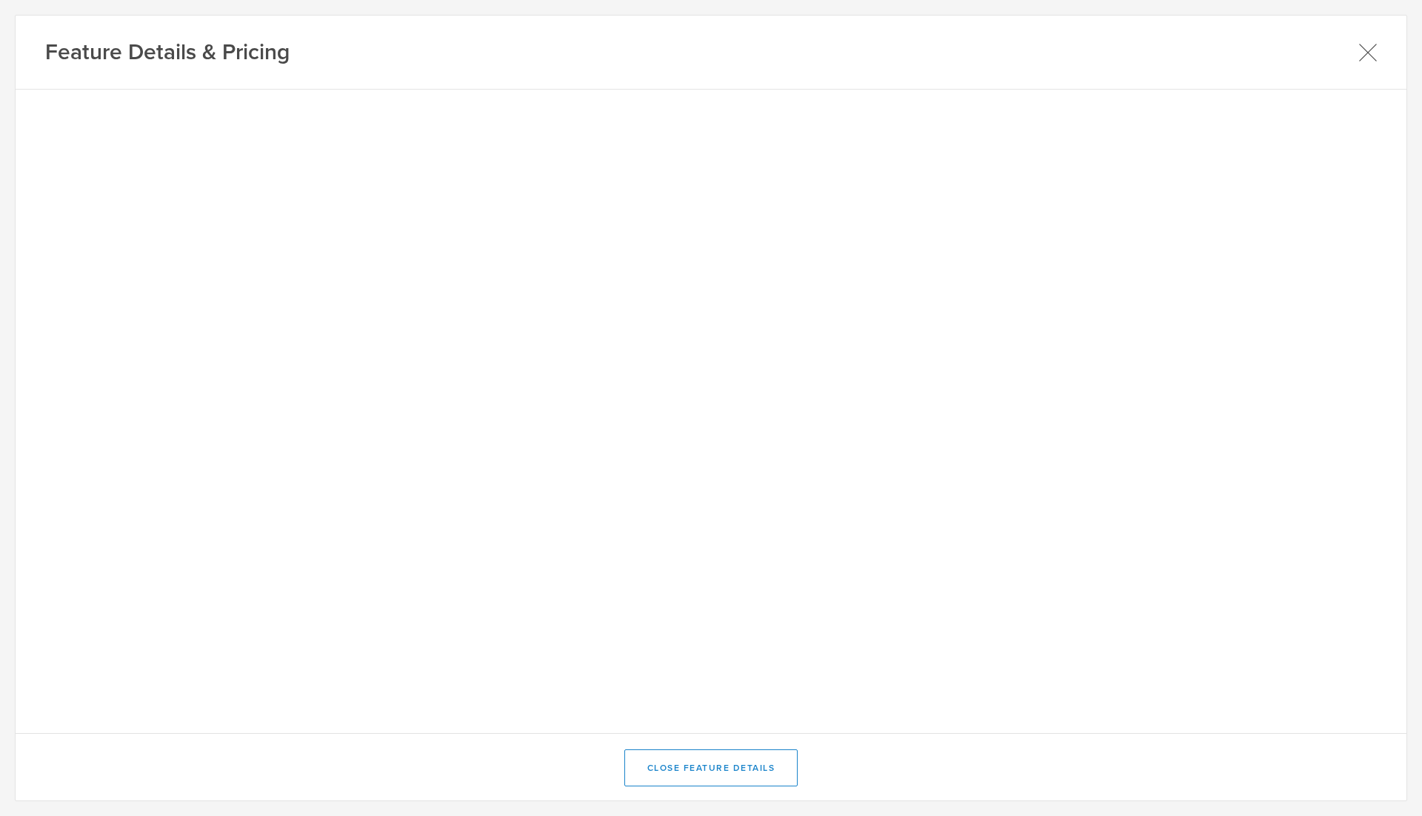
click at [1362, 56] on icon at bounding box center [1368, 52] width 19 height 19
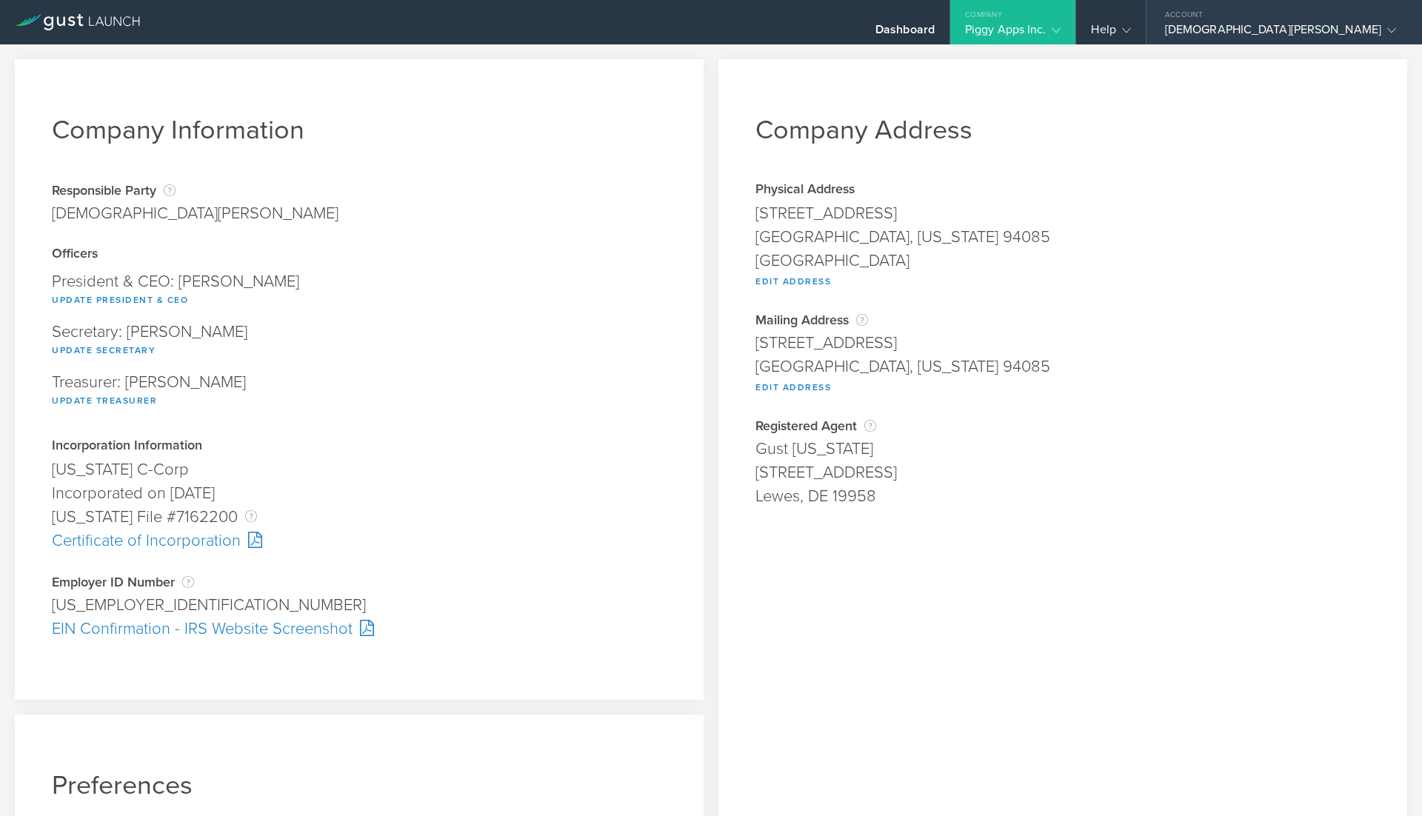
click at [1326, 29] on div "Christian Ayscue" at bounding box center [1280, 33] width 231 height 22
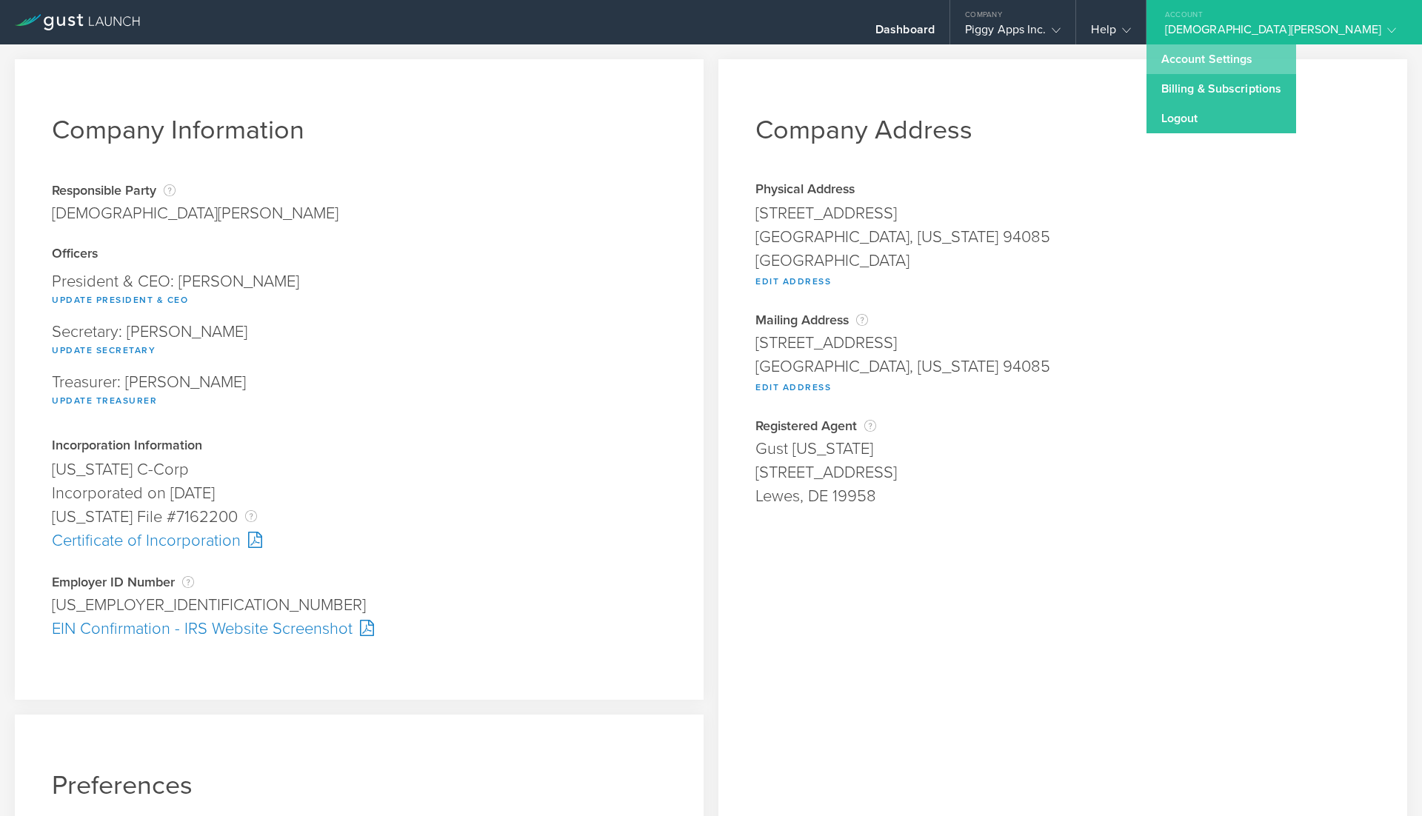
click at [1297, 63] on link "Account Settings" at bounding box center [1222, 59] width 150 height 30
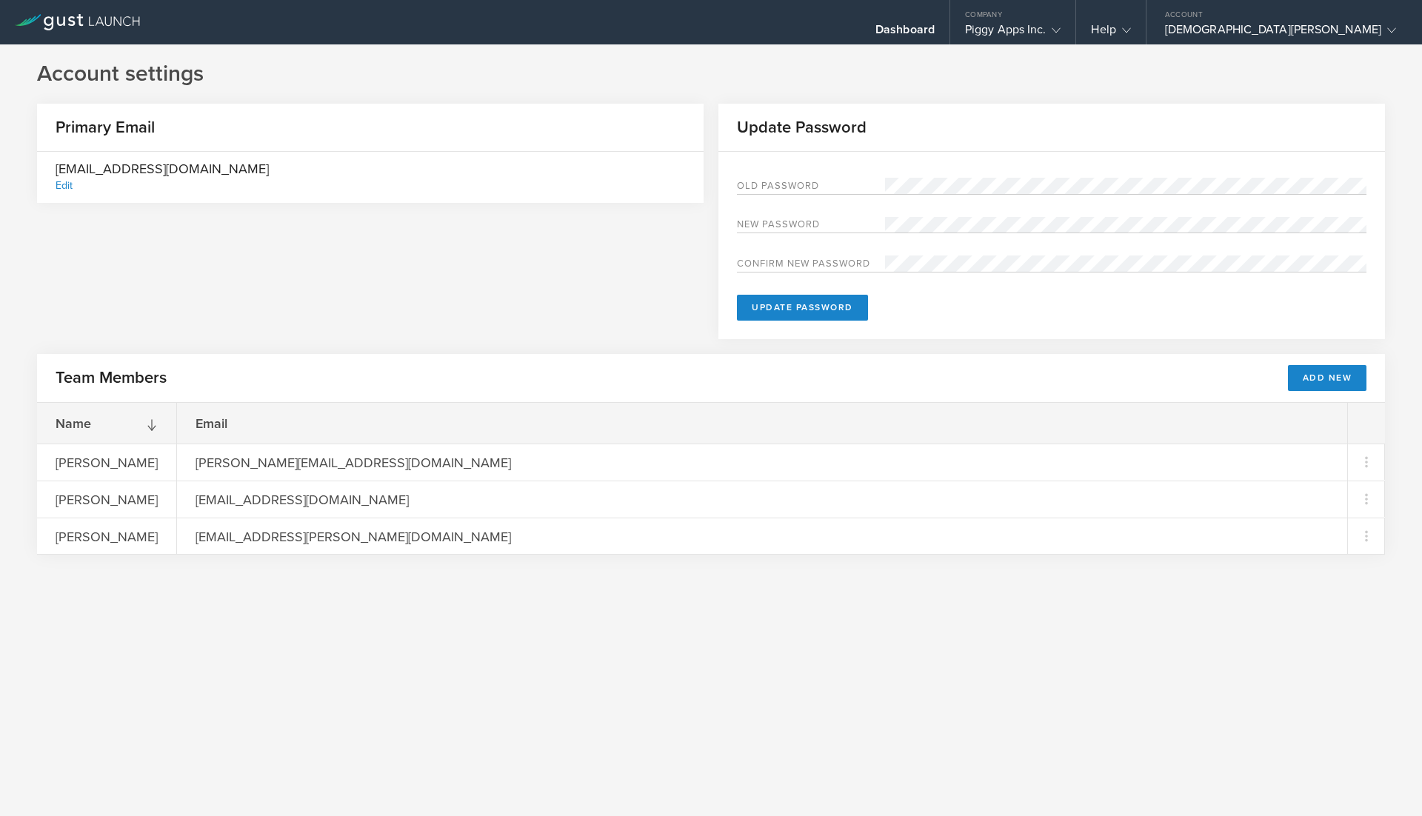
click at [659, 260] on div "Primary Email christian@excitedsystems.com Edit Update Password Old Password Ne…" at bounding box center [711, 229] width 1348 height 250
click at [1316, 33] on div "Christian Ayscue" at bounding box center [1280, 33] width 231 height 22
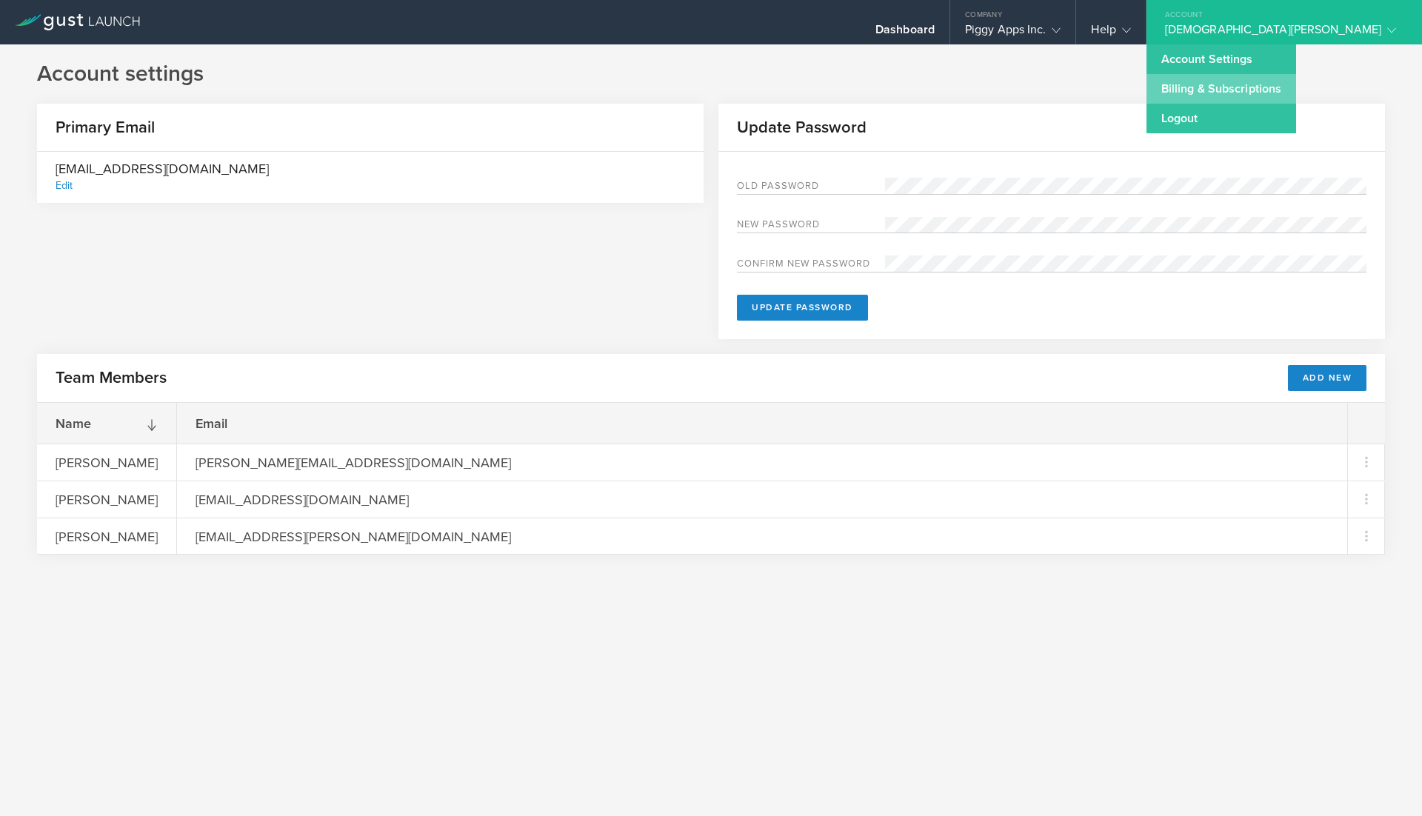
click at [1297, 93] on link "Billing & Subscriptions" at bounding box center [1222, 89] width 150 height 30
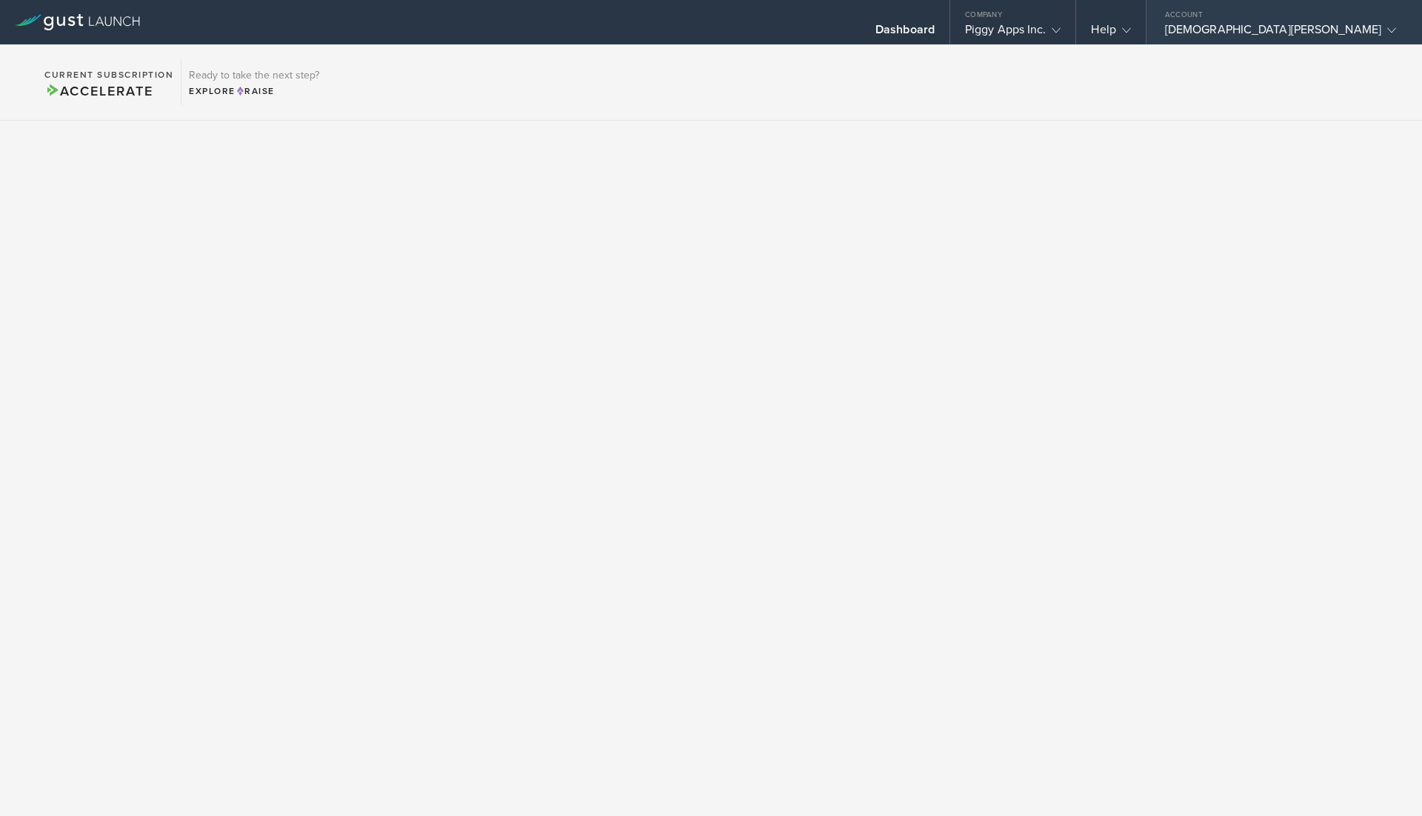
click at [1315, 24] on div "Christian Ayscue" at bounding box center [1280, 33] width 231 height 22
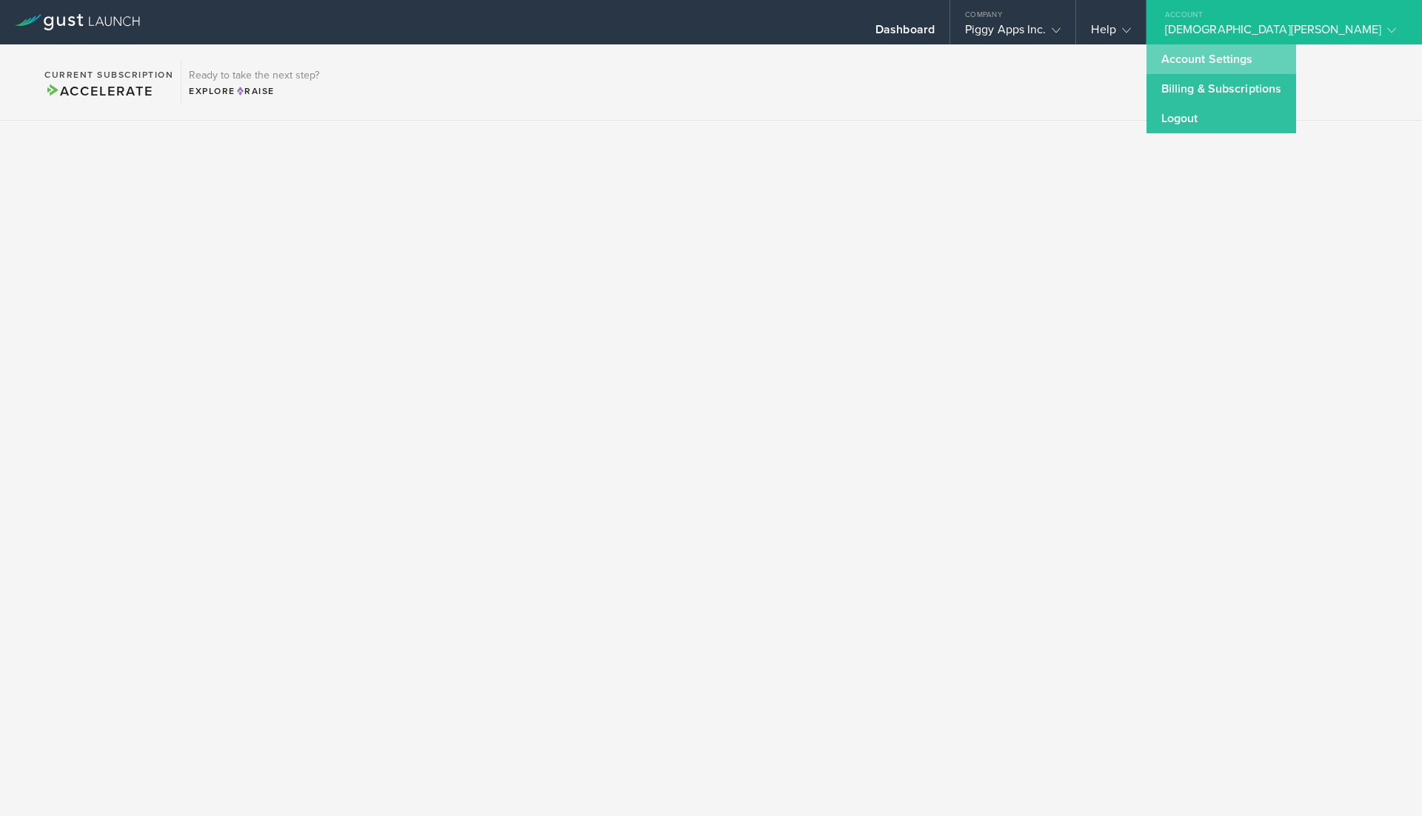
click at [1297, 70] on link "Account Settings" at bounding box center [1222, 59] width 150 height 30
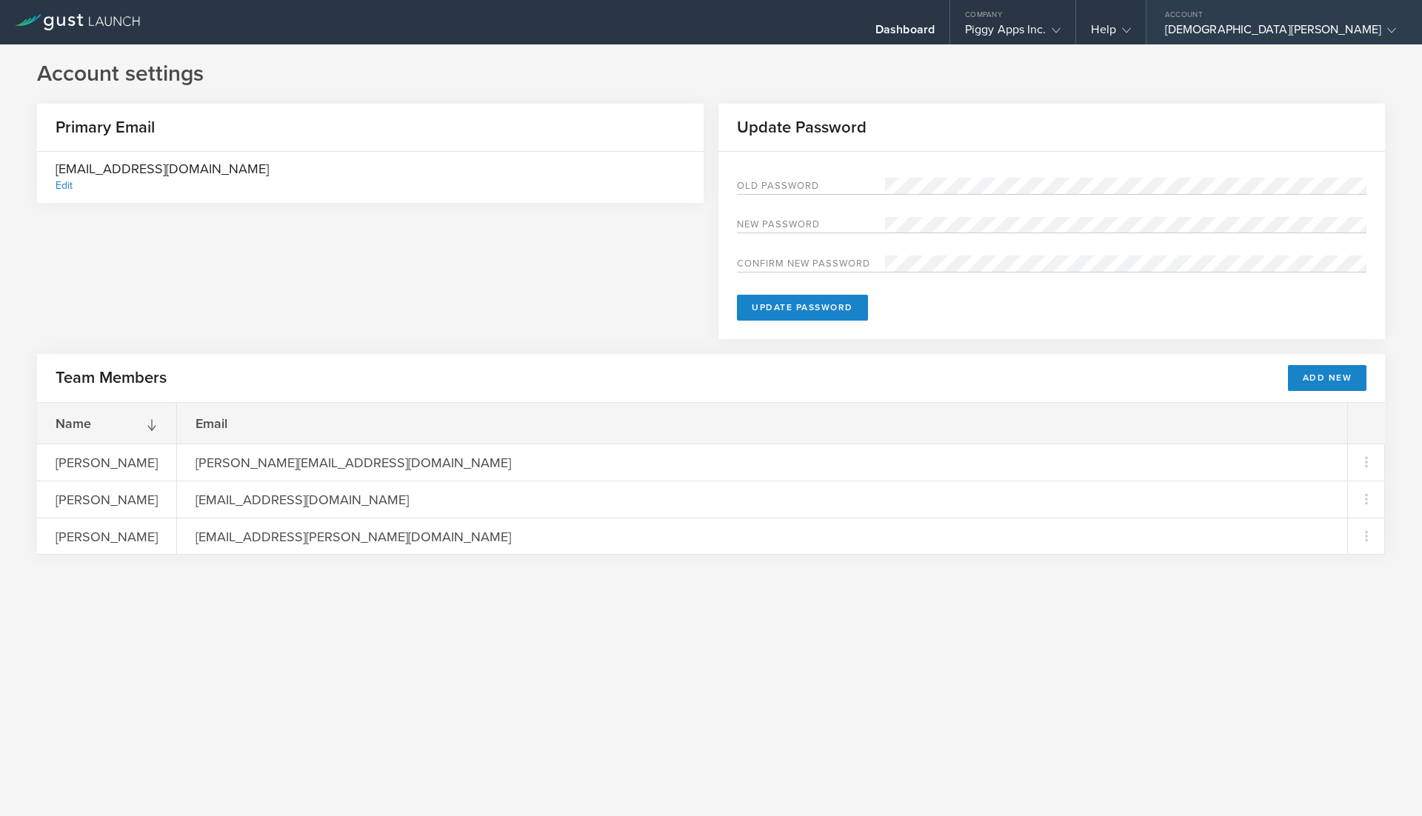
click at [1337, 32] on div "Christian Ayscue" at bounding box center [1280, 33] width 231 height 22
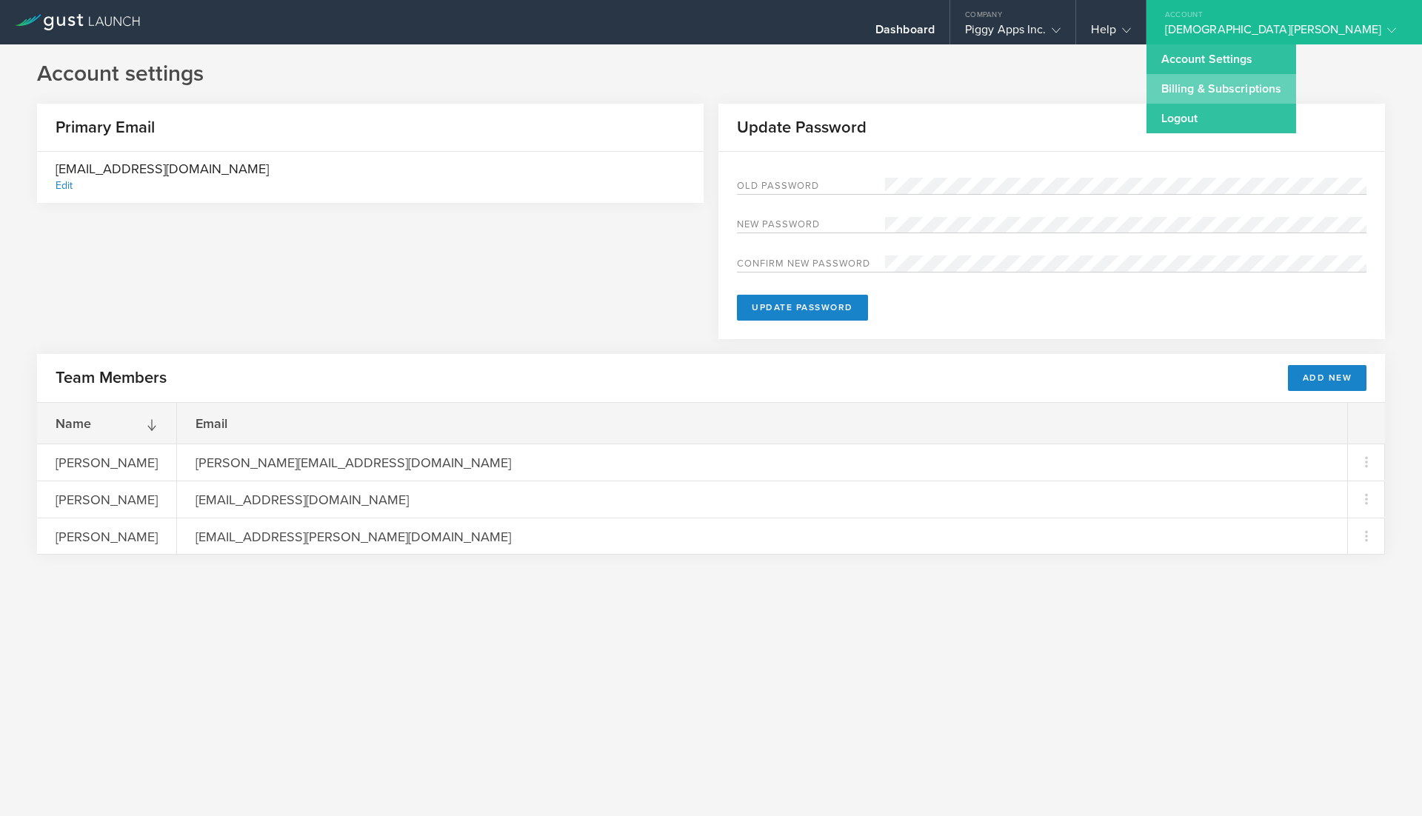
click at [1297, 92] on link "Billing & Subscriptions" at bounding box center [1222, 89] width 150 height 30
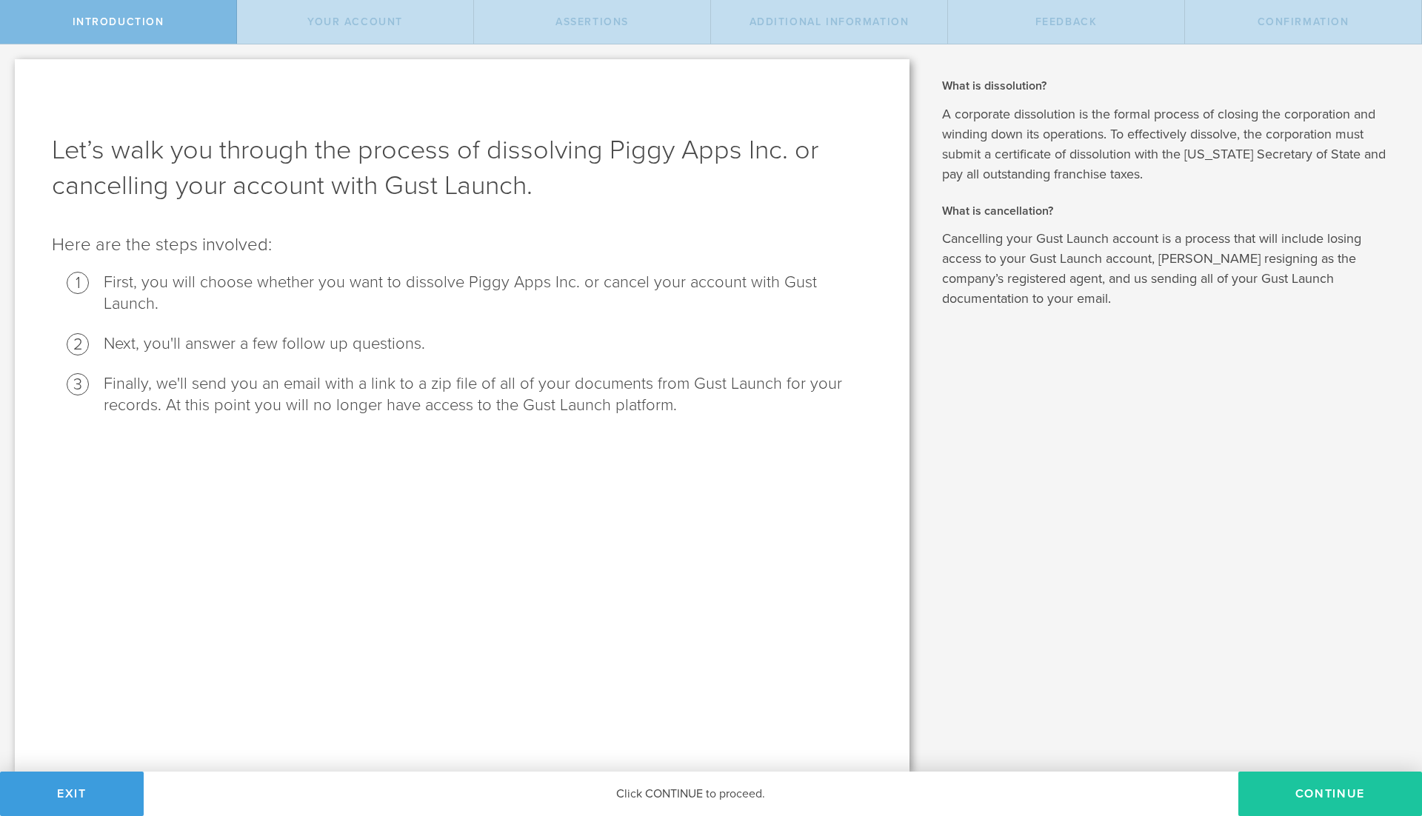
click at [1293, 795] on button "Continue" at bounding box center [1331, 794] width 184 height 44
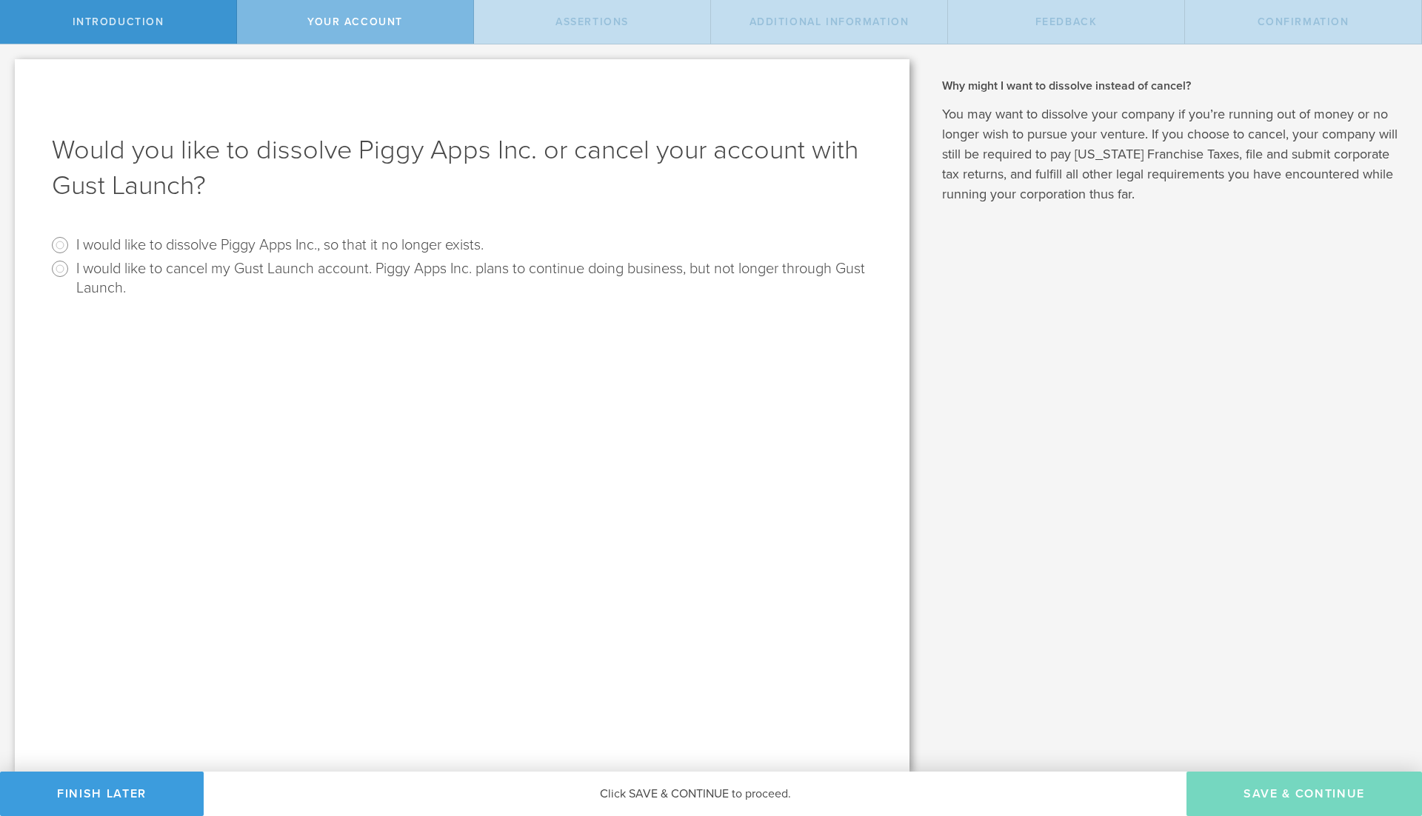
click at [1139, 561] on div "What is dissolution? A corporate dissolution is the formal process of closing t…" at bounding box center [1174, 408] width 498 height 728
click at [58, 246] on input "I would like to dissolve Piggy Apps Inc., so that it no longer exists." at bounding box center [60, 245] width 24 height 24
radio input "true"
click at [63, 266] on input "I would like to cancel my Gust Launch account. Piggy Apps Inc. plans to continu…" at bounding box center [60, 269] width 24 height 24
radio input "true"
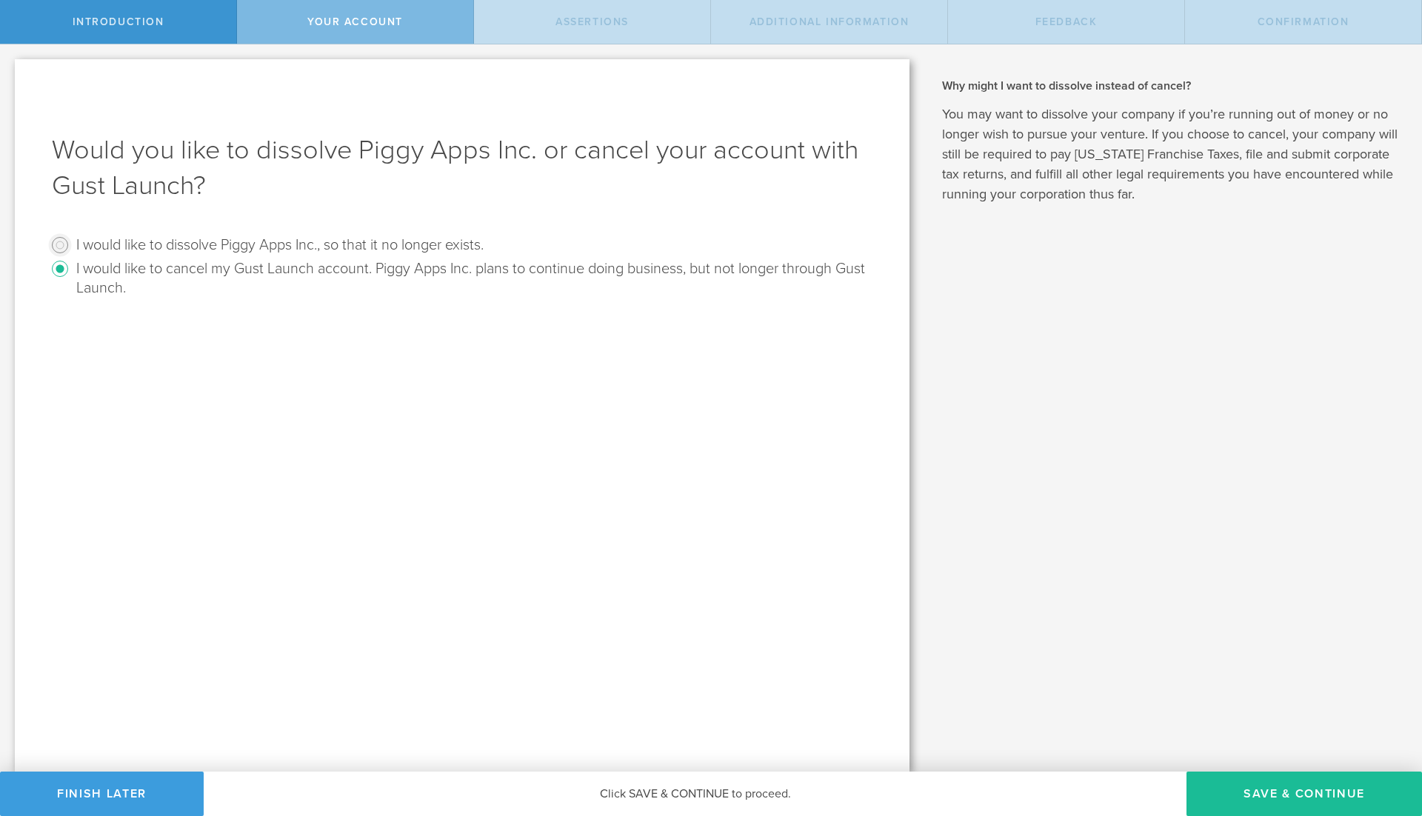
click at [63, 249] on input "I would like to dissolve Piggy Apps Inc., so that it no longer exists." at bounding box center [60, 245] width 24 height 24
radio input "true"
click at [1289, 790] on button "Save & Continue" at bounding box center [1305, 794] width 236 height 44
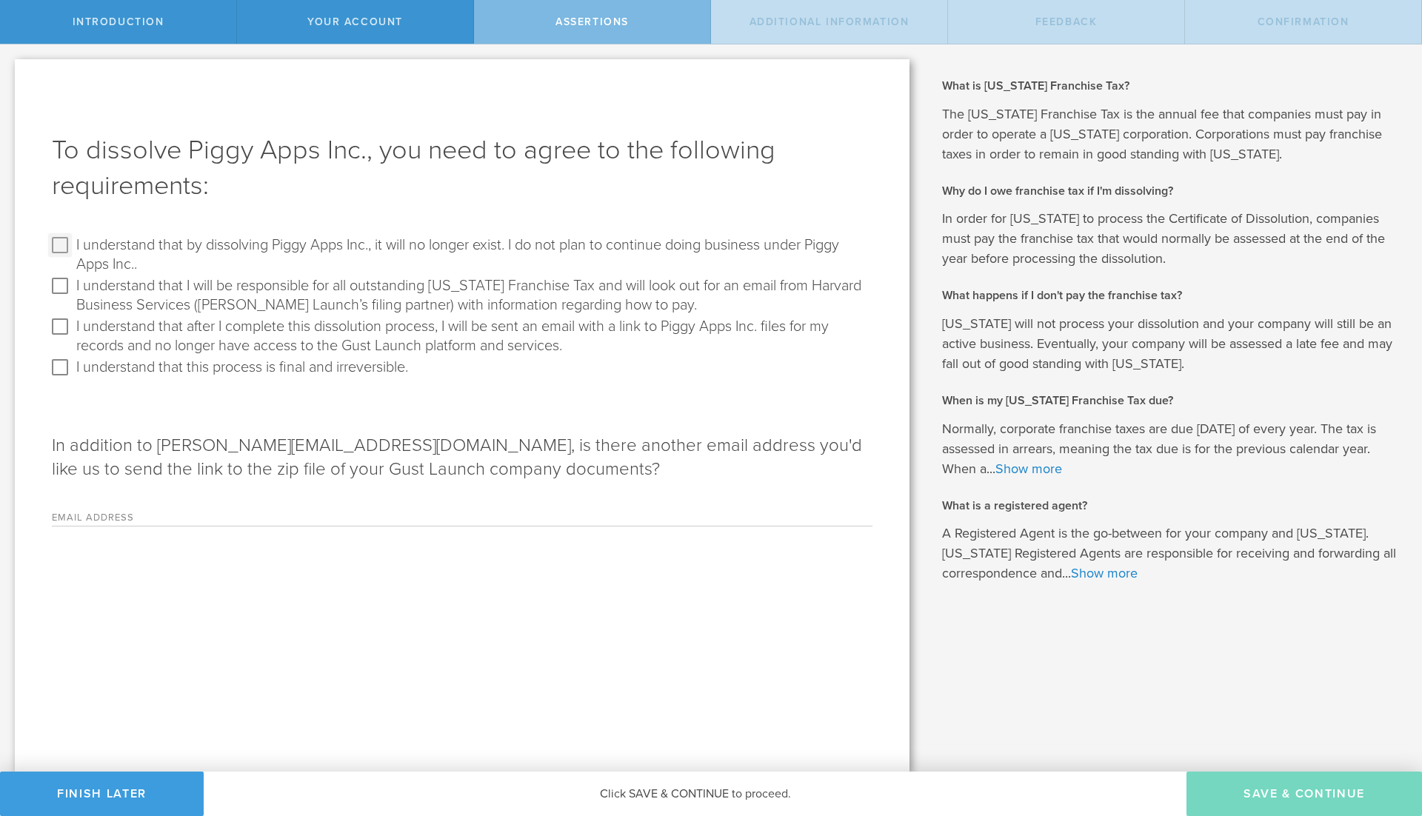
click at [65, 241] on input "I understand that by dissolving Piggy Apps Inc., it will no longer exist. I do …" at bounding box center [60, 245] width 24 height 24
checkbox input "true"
click at [59, 282] on input "I understand that I will be responsible for all outstanding Delaware Franchise …" at bounding box center [60, 286] width 24 height 24
checkbox input "true"
click at [64, 323] on input "I understand that after I complete this dissolution process, I will be sent an …" at bounding box center [60, 327] width 24 height 24
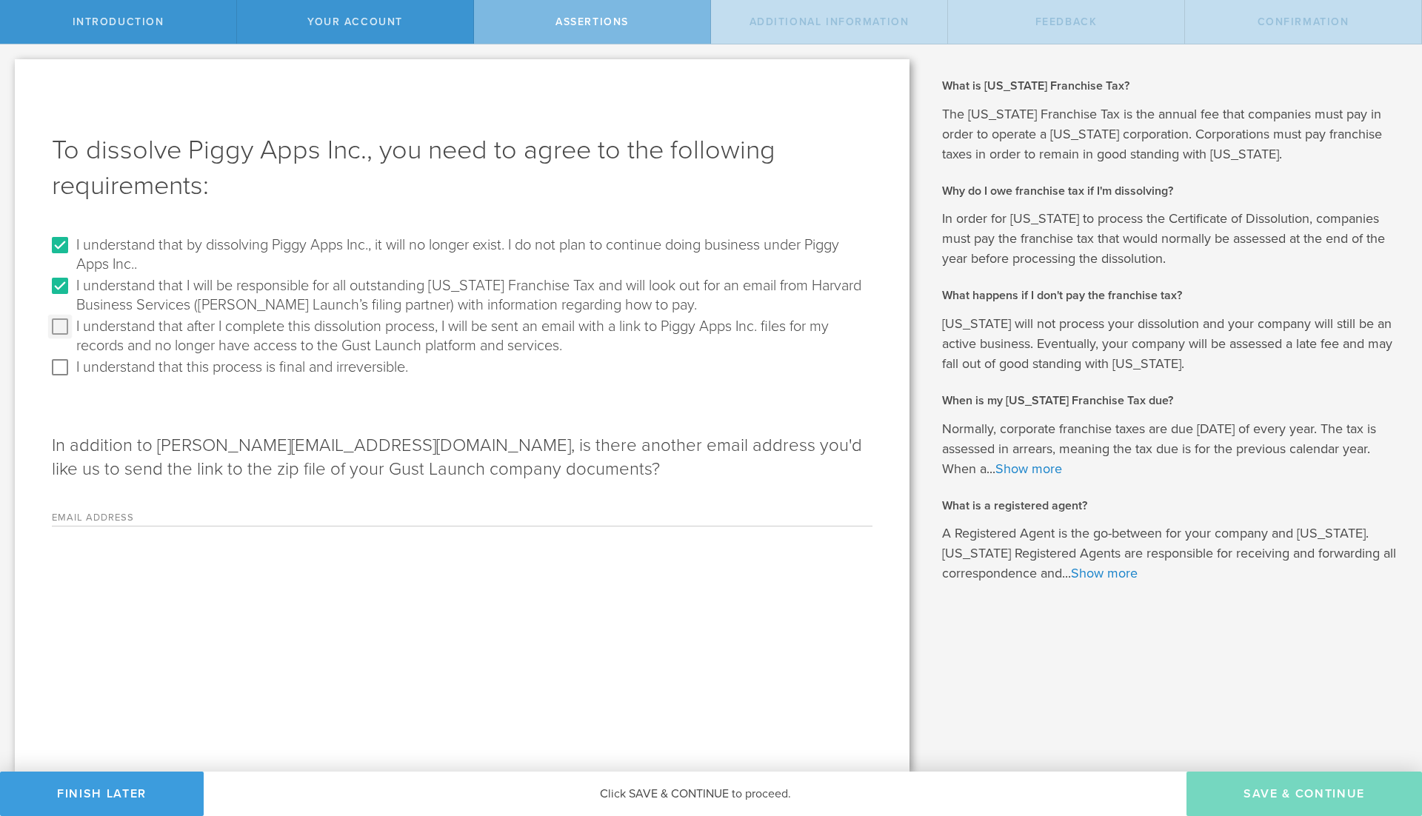
checkbox input "true"
click at [61, 368] on input "I understand that this process is final and irreversible." at bounding box center [60, 368] width 24 height 24
checkbox input "true"
click at [153, 510] on div "Email Address Please enter a valid email address." at bounding box center [462, 511] width 821 height 30
click at [114, 513] on label "Email Address" at bounding box center [144, 519] width 185 height 13
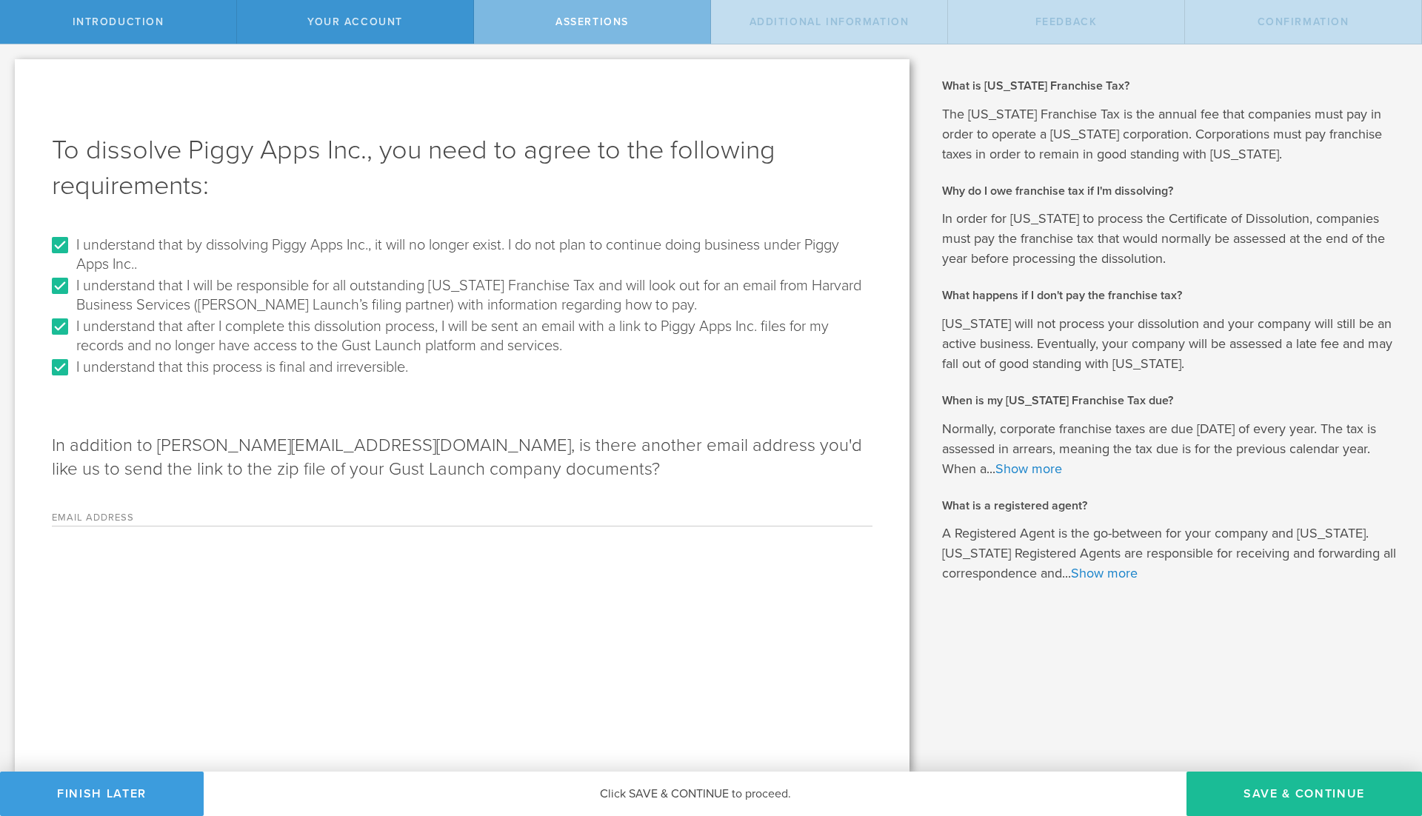
click at [237, 512] on input "Email Address" at bounding box center [555, 515] width 636 height 22
type input "coayscue@gmail.com"
click at [552, 616] on div "To dissolve Piggy Apps Inc., you need to agree to the following requirements: I…" at bounding box center [462, 415] width 895 height 713
click at [1243, 789] on button "Save & Continue" at bounding box center [1305, 794] width 236 height 44
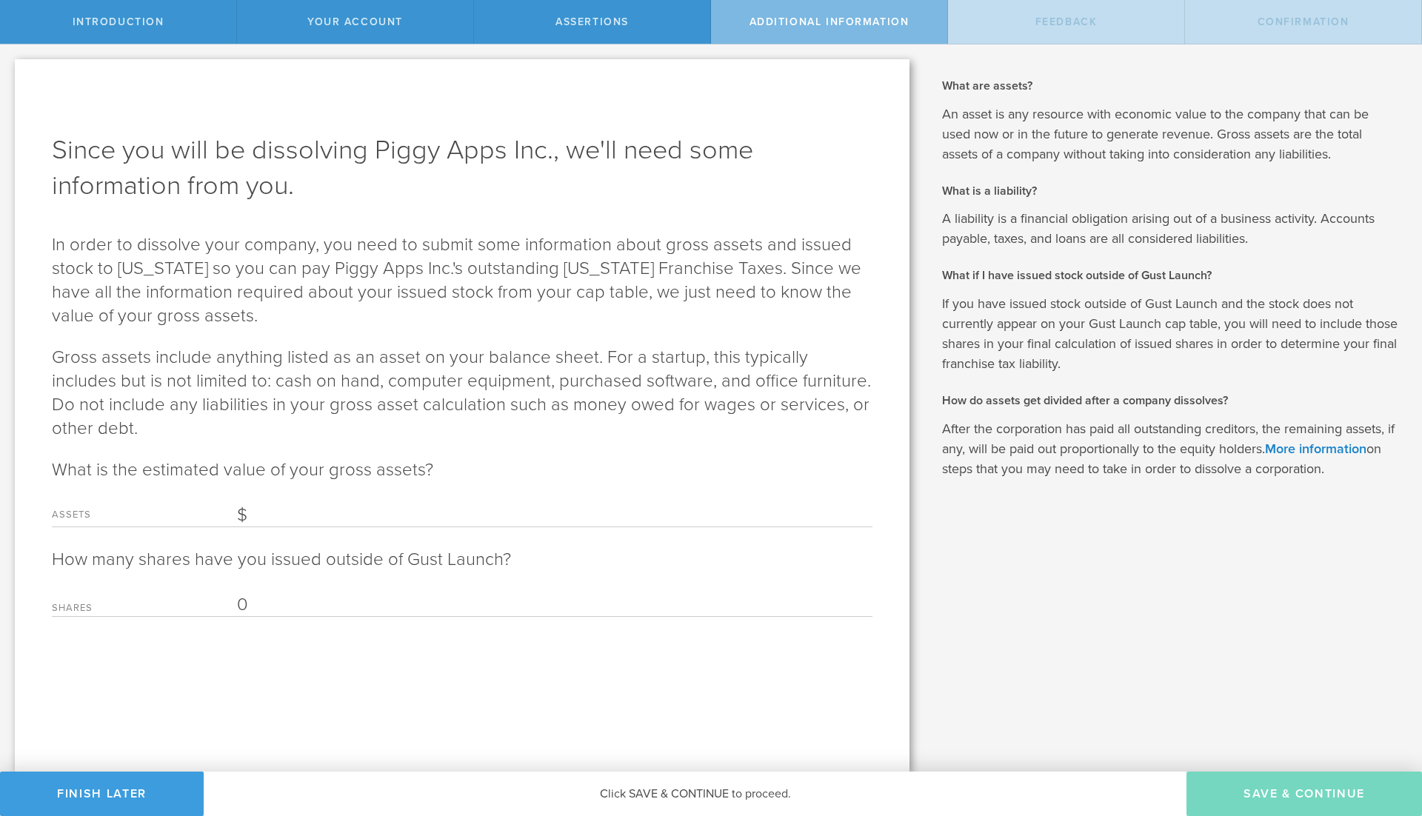
click at [313, 523] on input "Assets" at bounding box center [555, 516] width 636 height 22
type input "50,000"
click at [313, 599] on input "0" at bounding box center [555, 605] width 636 height 22
click at [1255, 787] on button "Save & Continue" at bounding box center [1305, 794] width 236 height 44
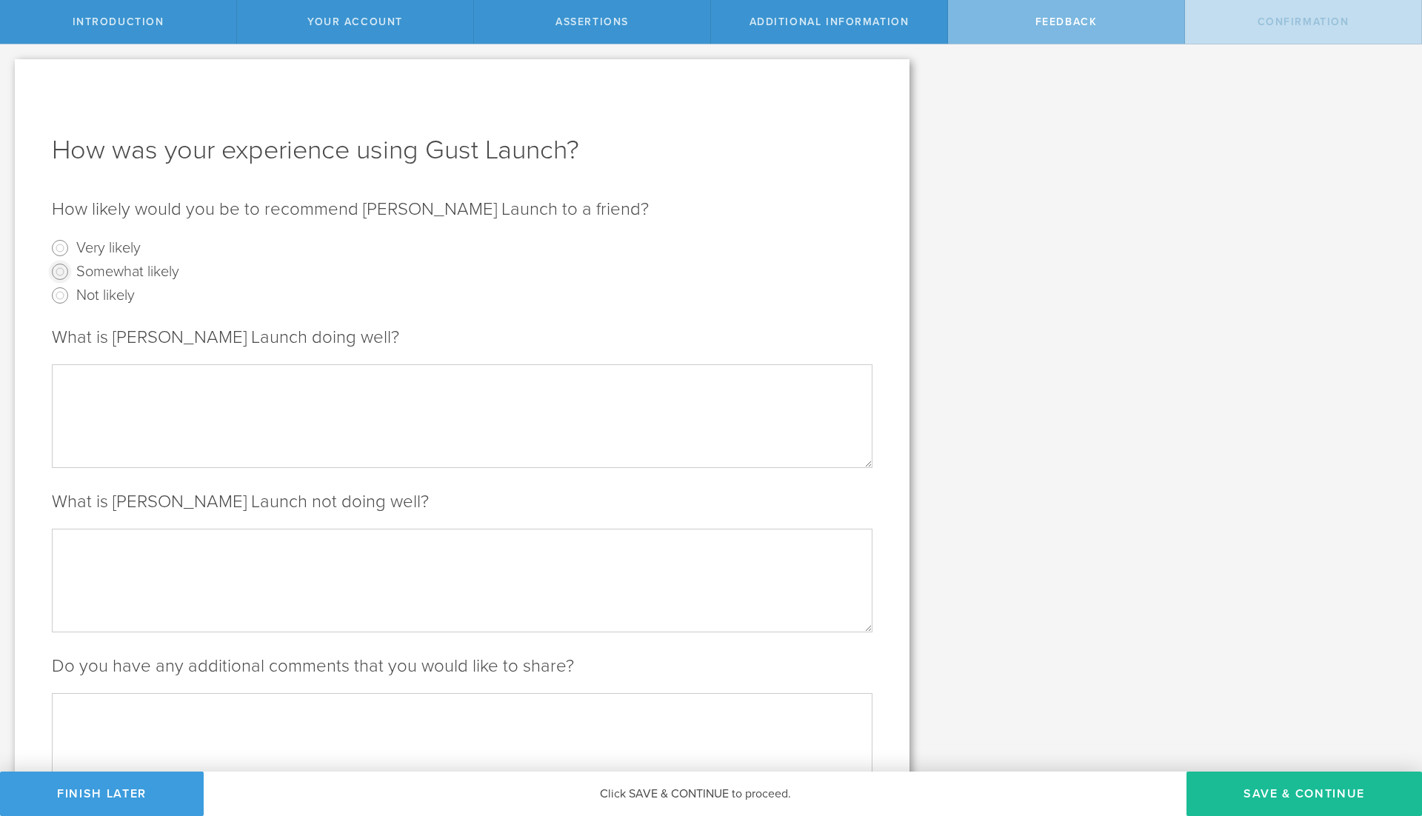
click at [61, 273] on input "Somewhat likely" at bounding box center [60, 272] width 24 height 24
radio input "true"
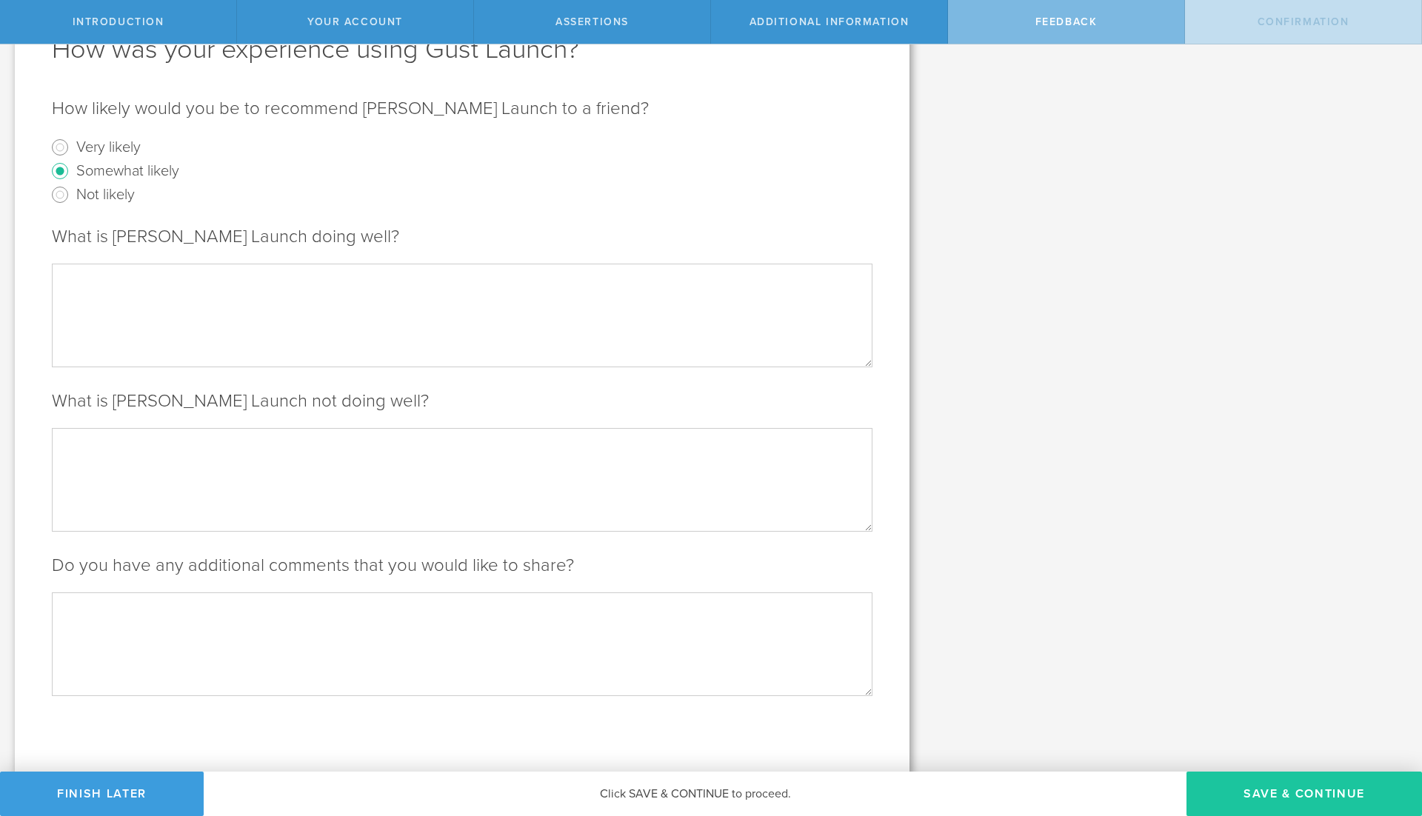
click at [1265, 794] on button "Save & Continue" at bounding box center [1305, 794] width 236 height 44
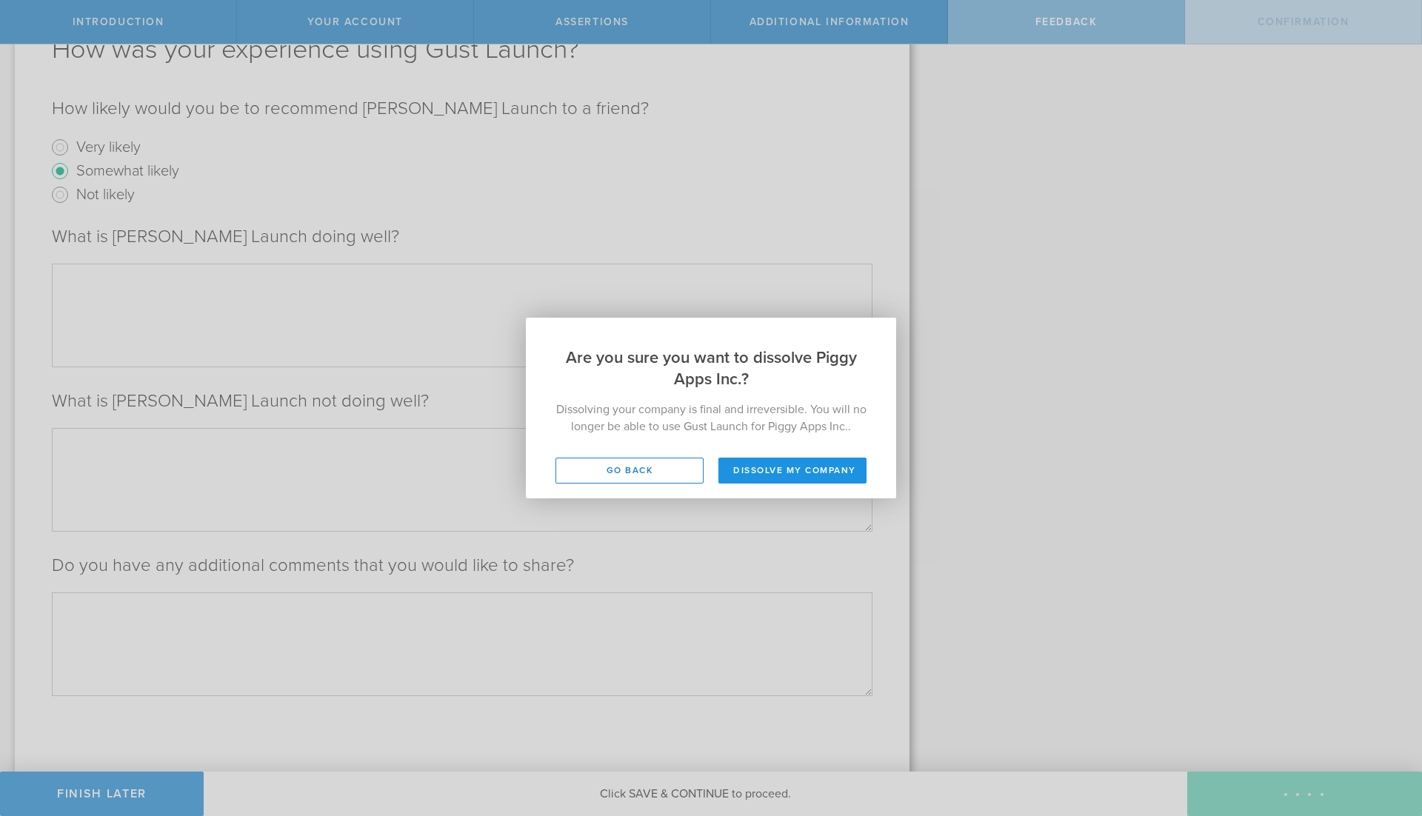
click at [799, 471] on button "Dissolve my company" at bounding box center [793, 471] width 148 height 26
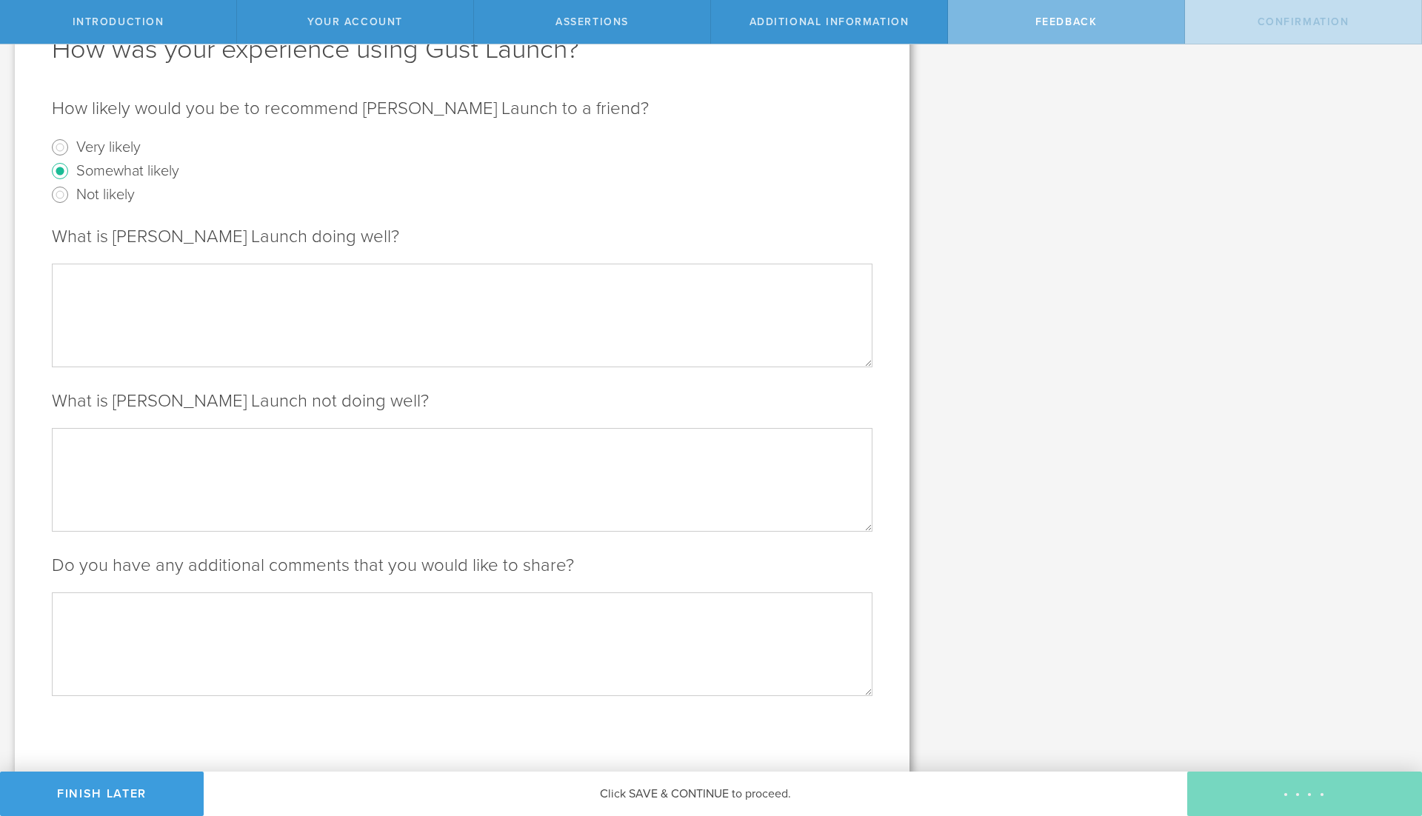
scroll to position [0, 0]
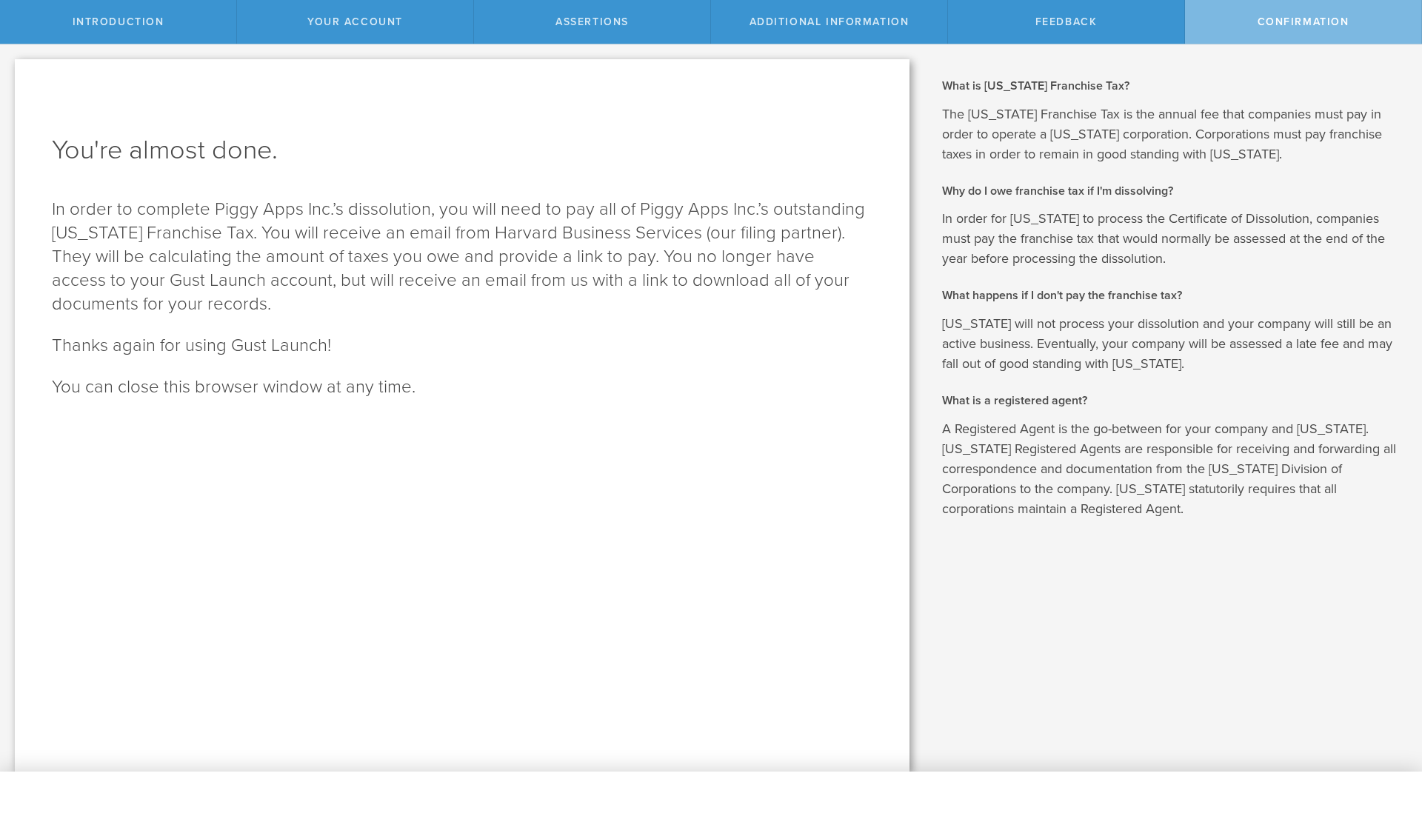
click at [477, 208] on p "In order to complete Piggy Apps Inc.’s dissolution, you will need to pay all of…" at bounding box center [462, 257] width 821 height 119
